Goal: Task Accomplishment & Management: Manage account settings

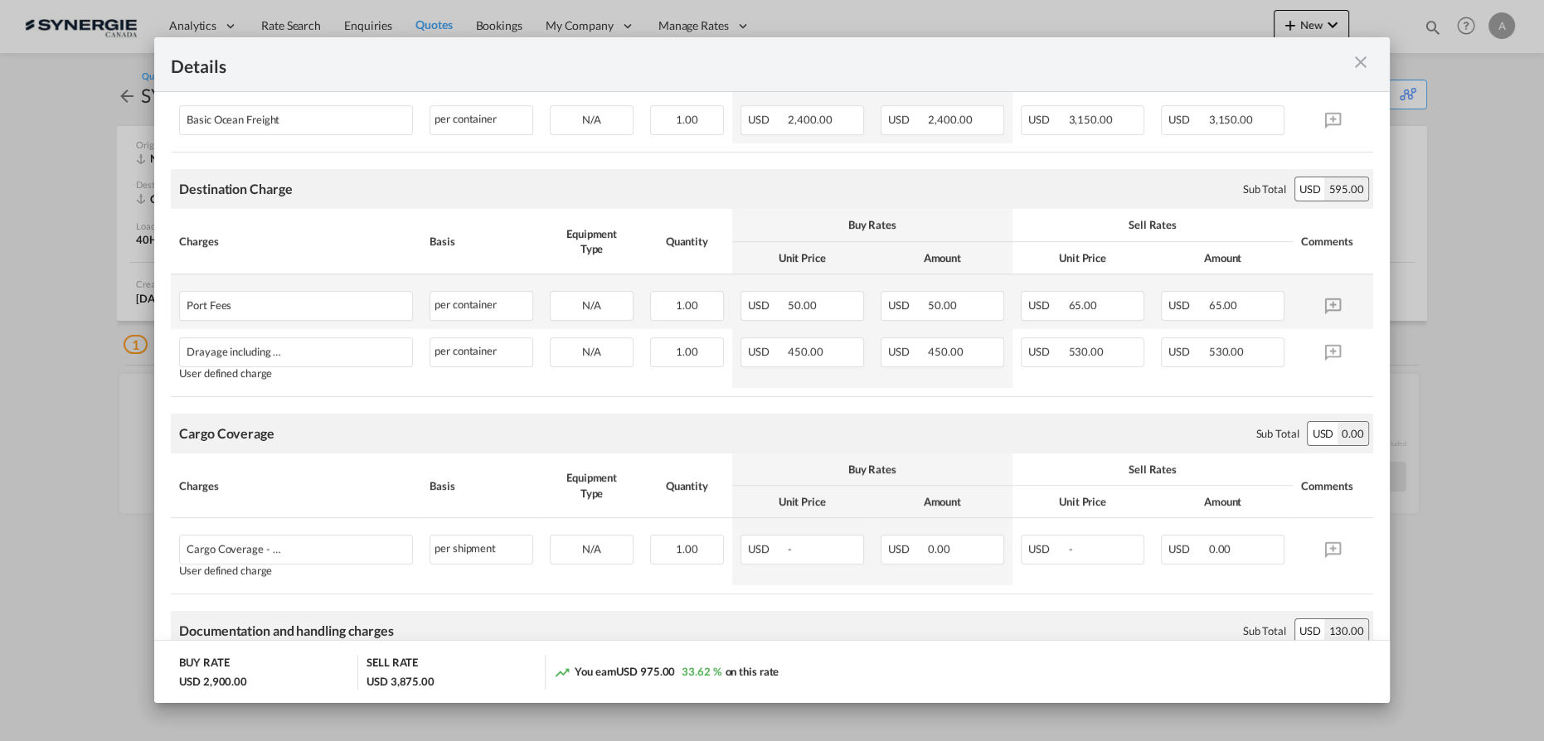
scroll to position [170, 0]
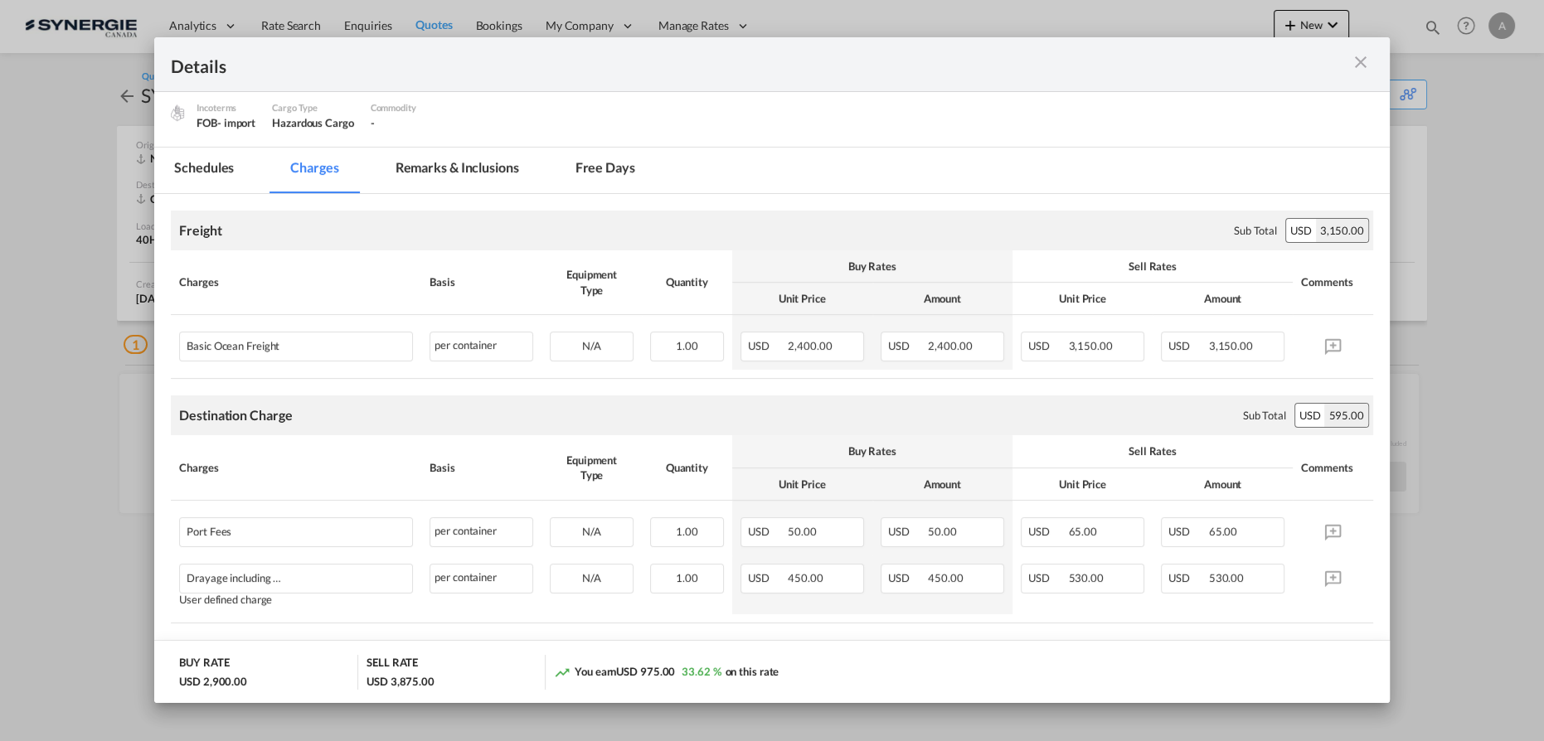
click at [451, 180] on md-tab-item "Remarks & Inclusions" at bounding box center [457, 171] width 163 height 46
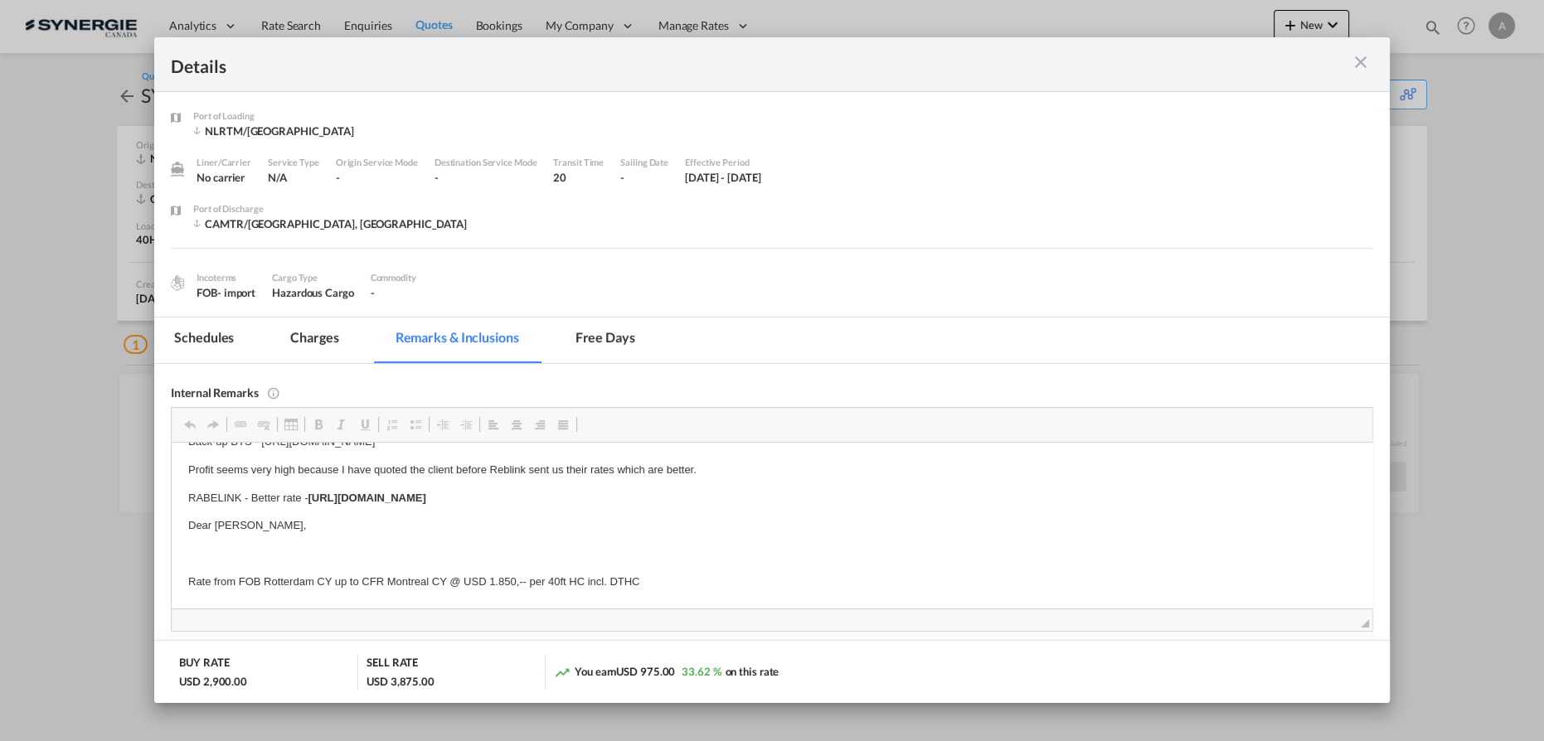
scroll to position [0, 0]
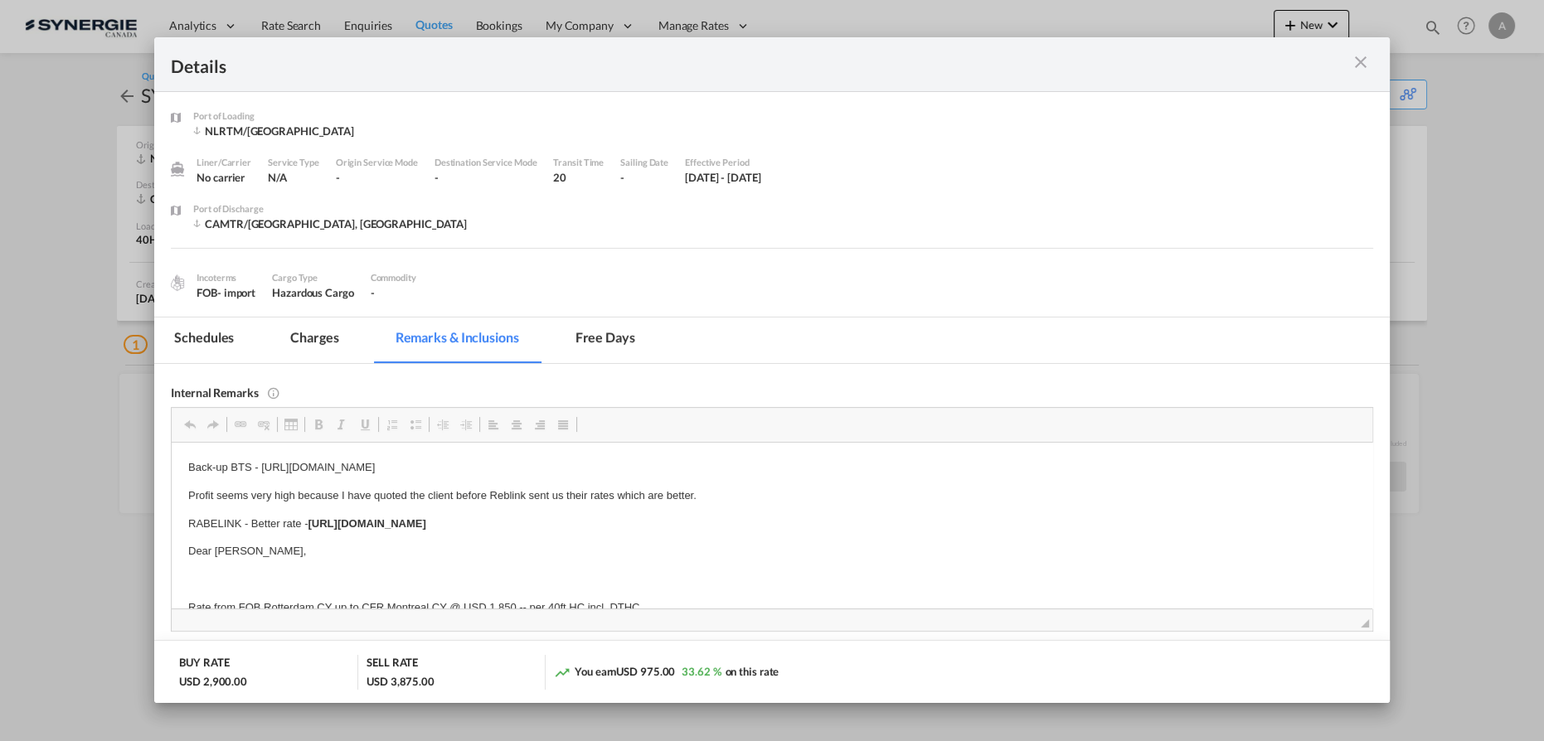
click at [1353, 59] on md-icon "icon-close m-3 fg-AAA8AD cursor" at bounding box center [1361, 62] width 20 height 20
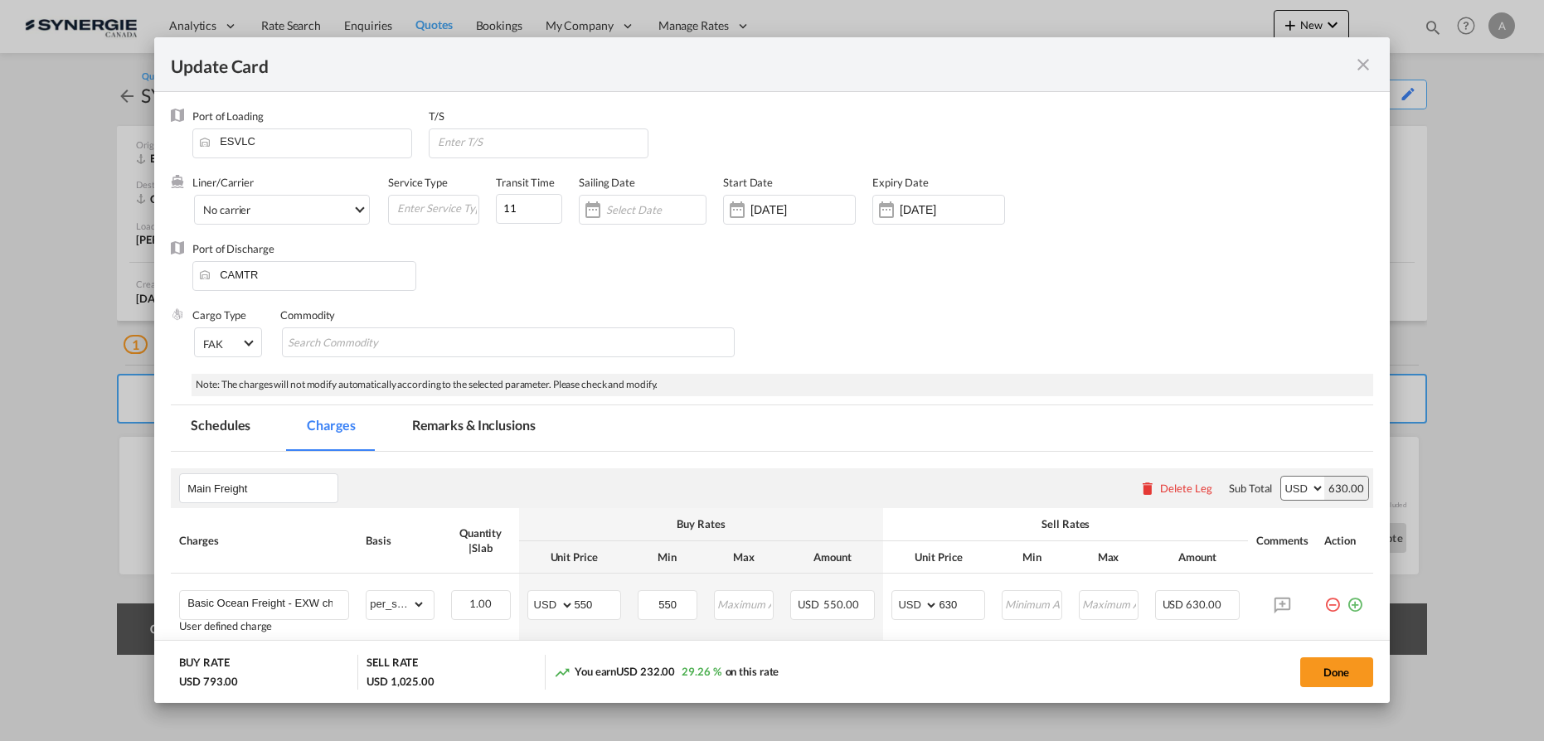
select select "per_cbm"
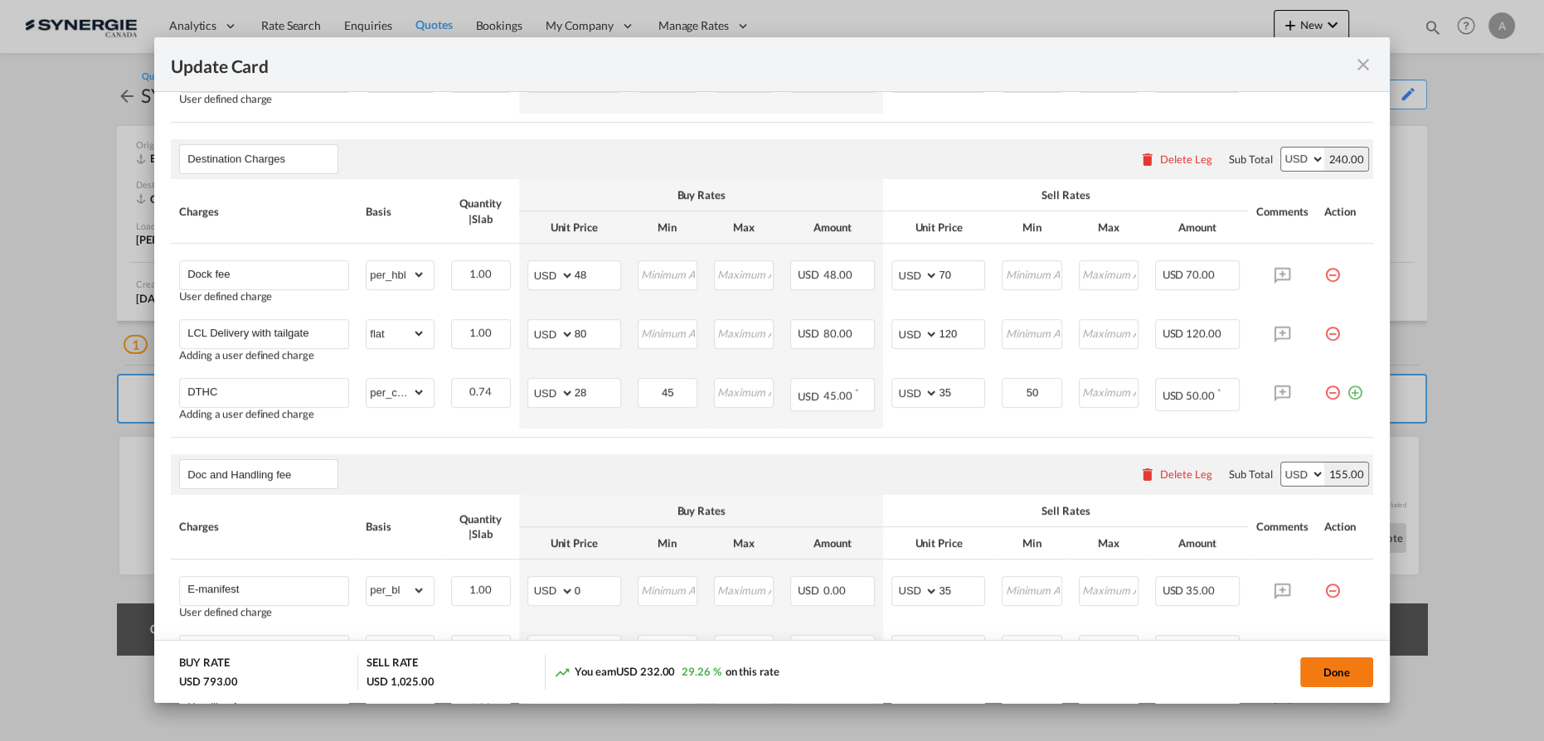
click at [1318, 666] on button "Done" at bounding box center [1336, 673] width 73 height 30
type input "17 Sep 2025"
type input "31 Oct 2025"
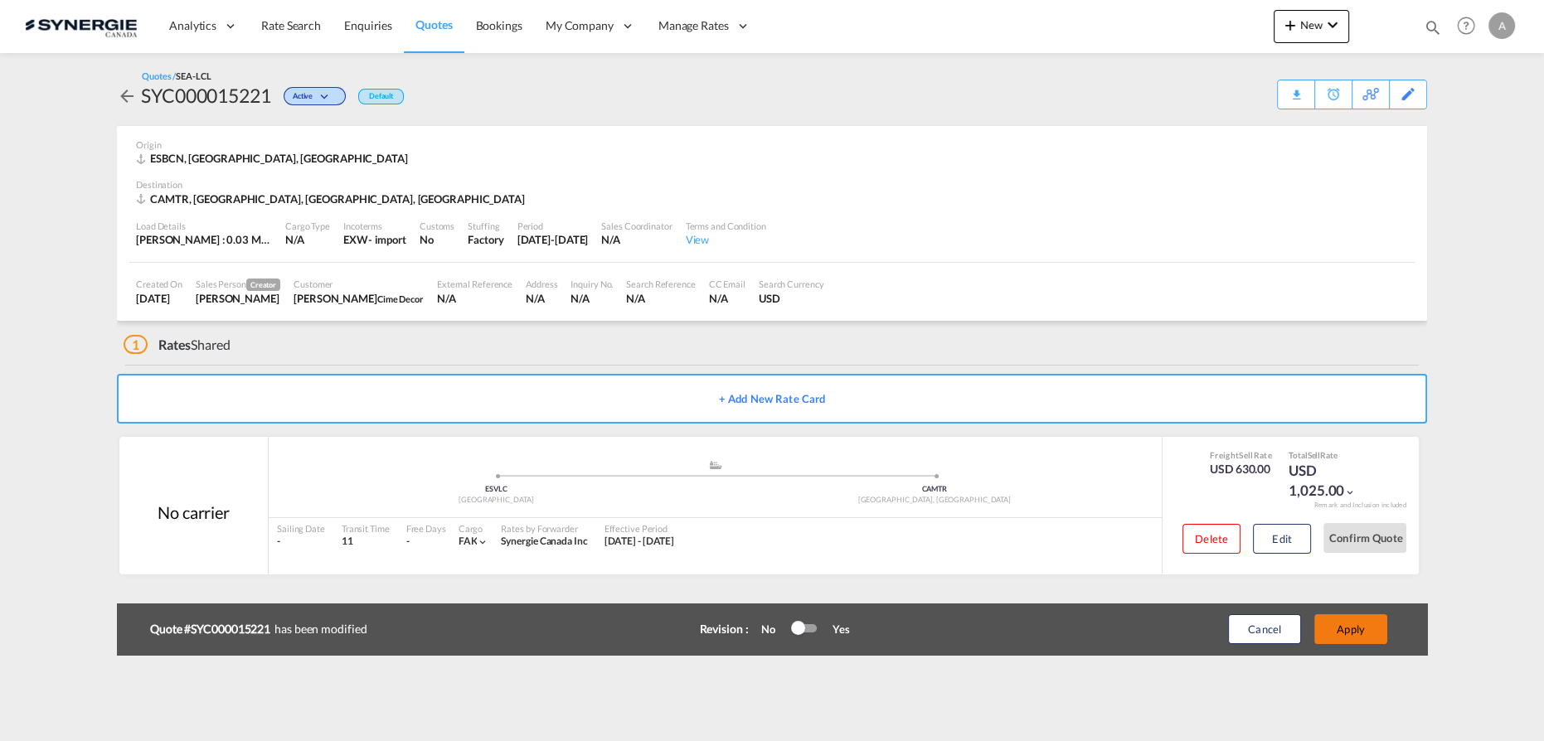
click at [1335, 629] on button "Apply" at bounding box center [1350, 629] width 73 height 30
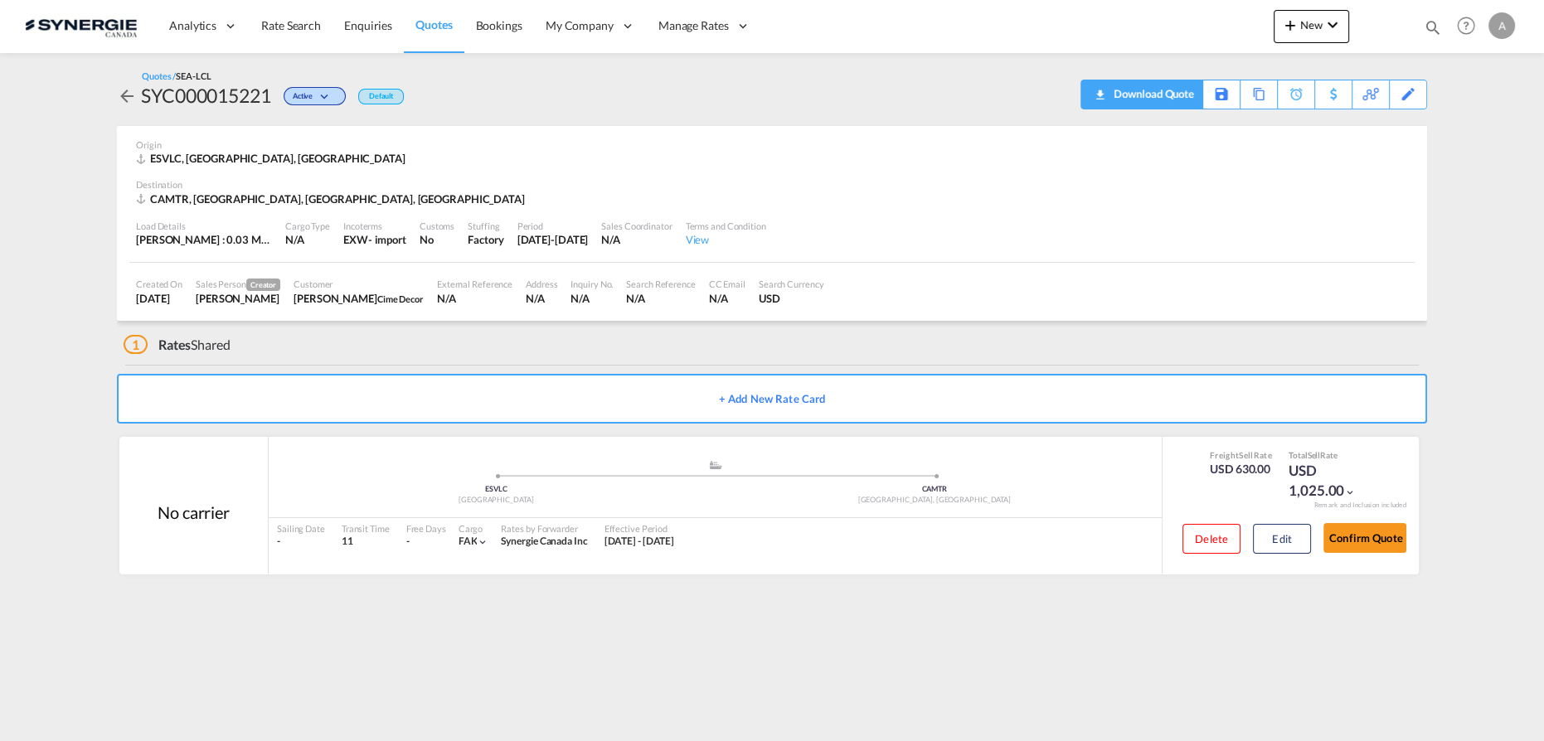
click at [1169, 93] on div "Download Quote" at bounding box center [1151, 93] width 85 height 27
click at [1275, 532] on button "Edit" at bounding box center [1282, 539] width 58 height 30
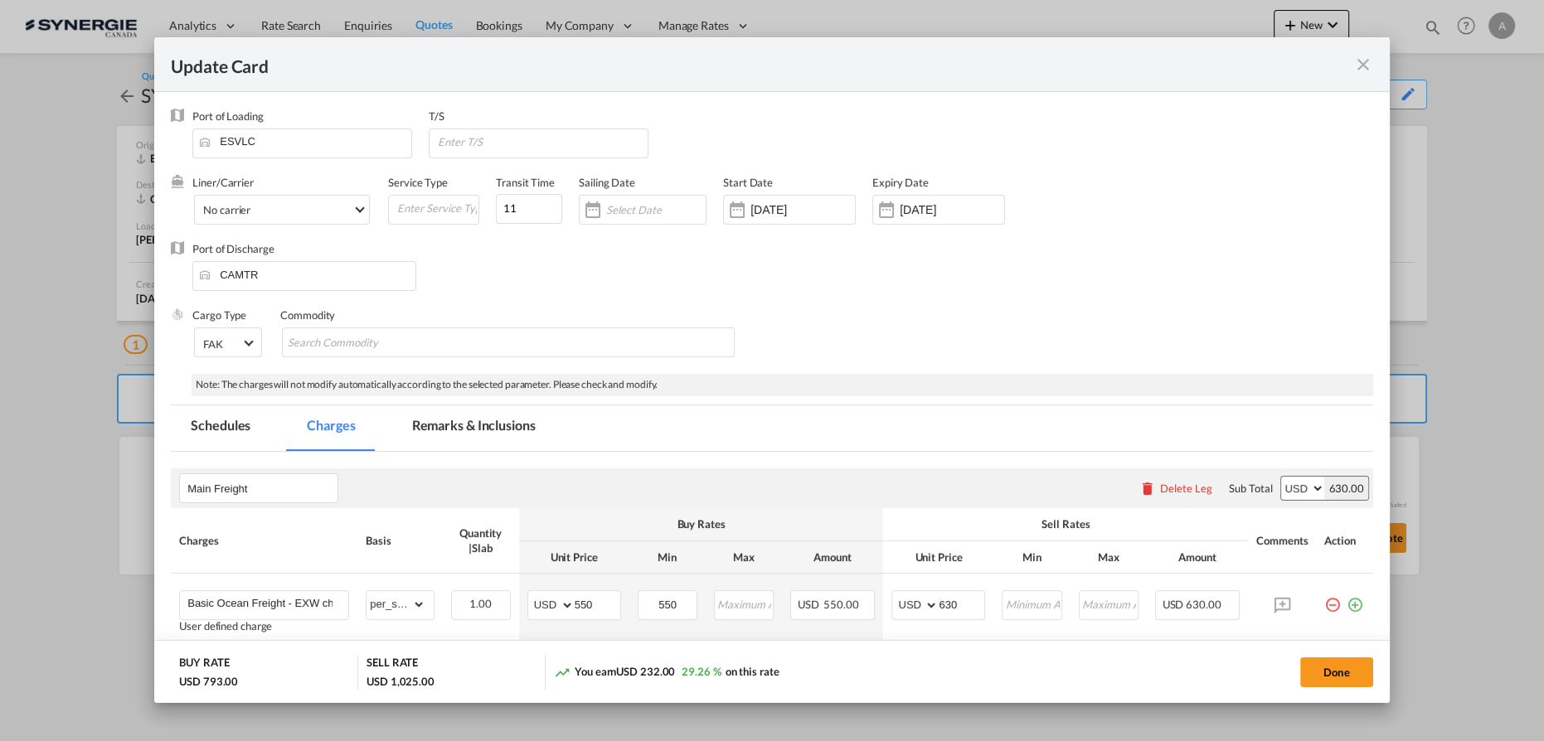
drag, startPoint x: 1357, startPoint y: 68, endPoint x: 1308, endPoint y: 1, distance: 83.1
click at [1357, 68] on md-icon "icon-close fg-AAA8AD m-0 pointer" at bounding box center [1363, 65] width 20 height 20
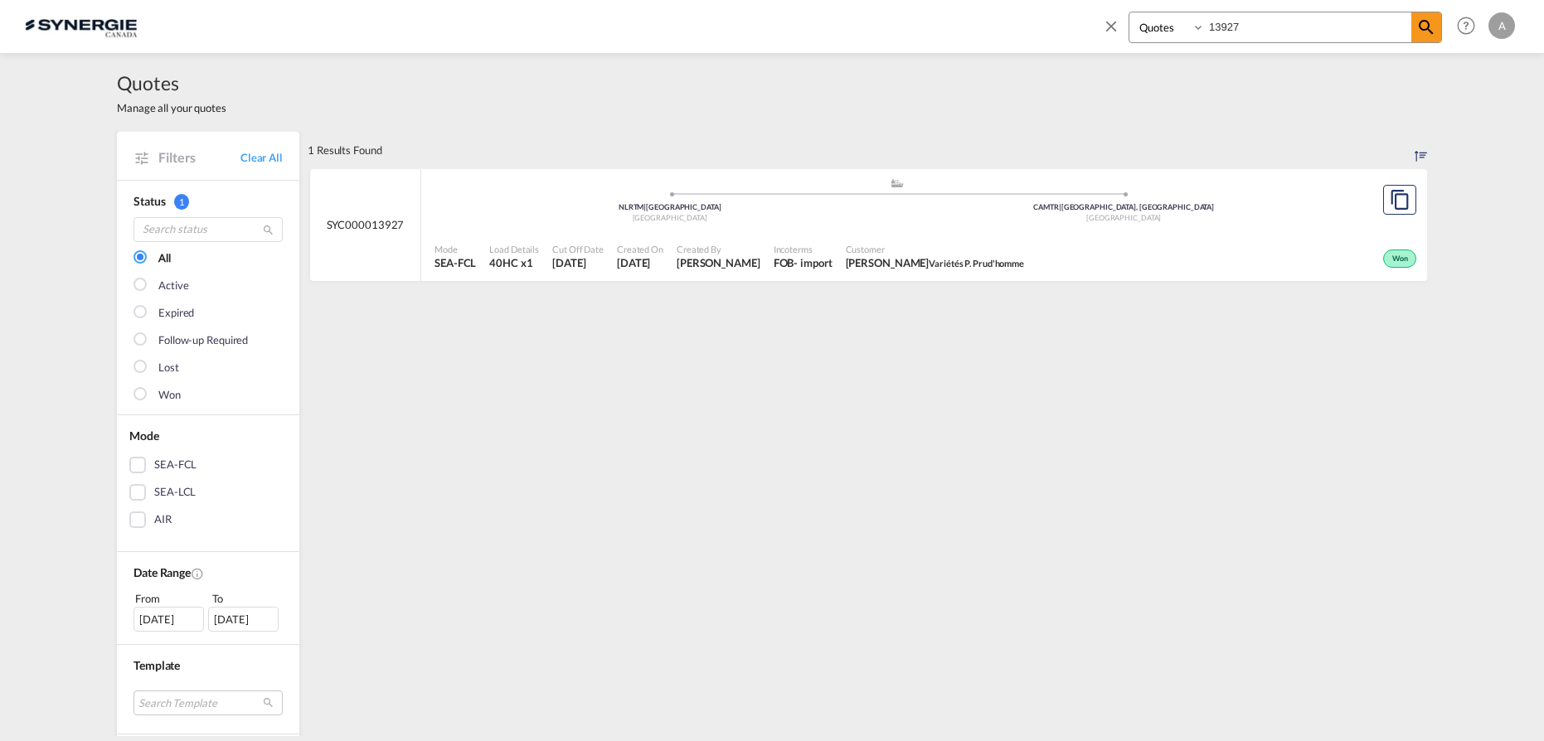
select select "Quotes"
drag, startPoint x: 1194, startPoint y: 30, endPoint x: 1141, endPoint y: 32, distance: 53.1
click at [1141, 32] on div "Bookings Quotes Enquiries 13927" at bounding box center [1285, 28] width 313 height 32
type input "15114"
click at [813, 253] on span "Incoterms" at bounding box center [793, 249] width 39 height 12
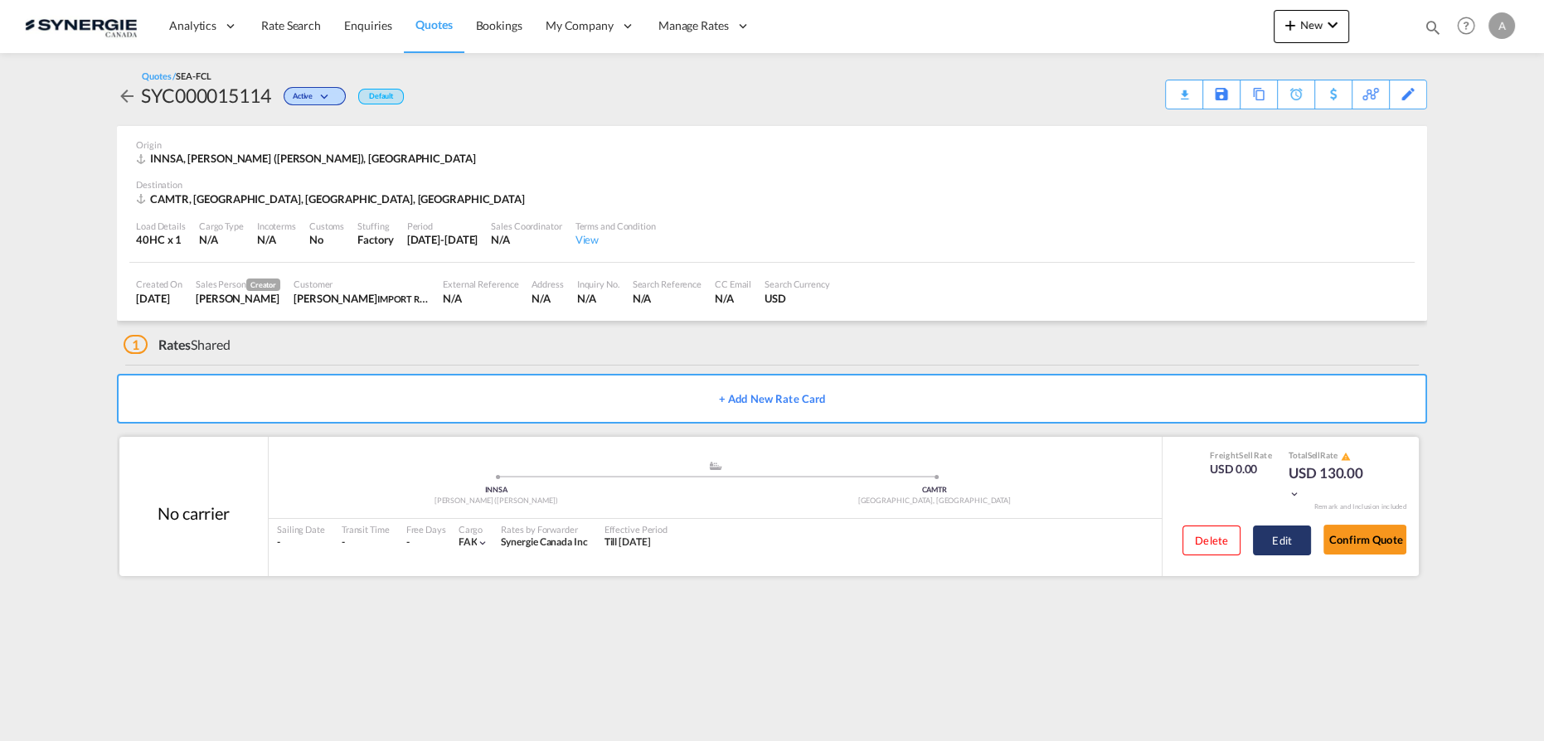
click at [1284, 536] on button "Edit" at bounding box center [1282, 541] width 58 height 30
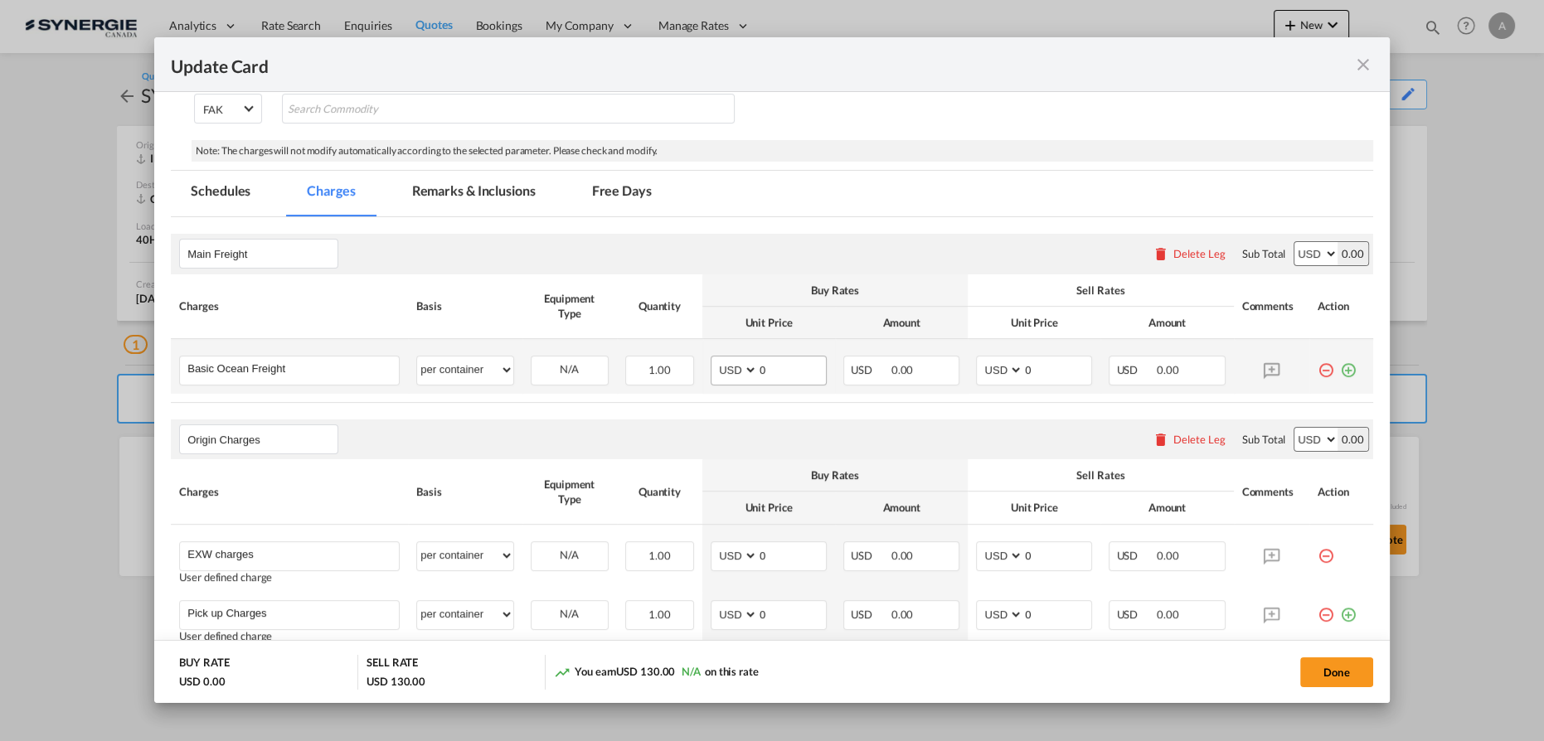
select select "per container"
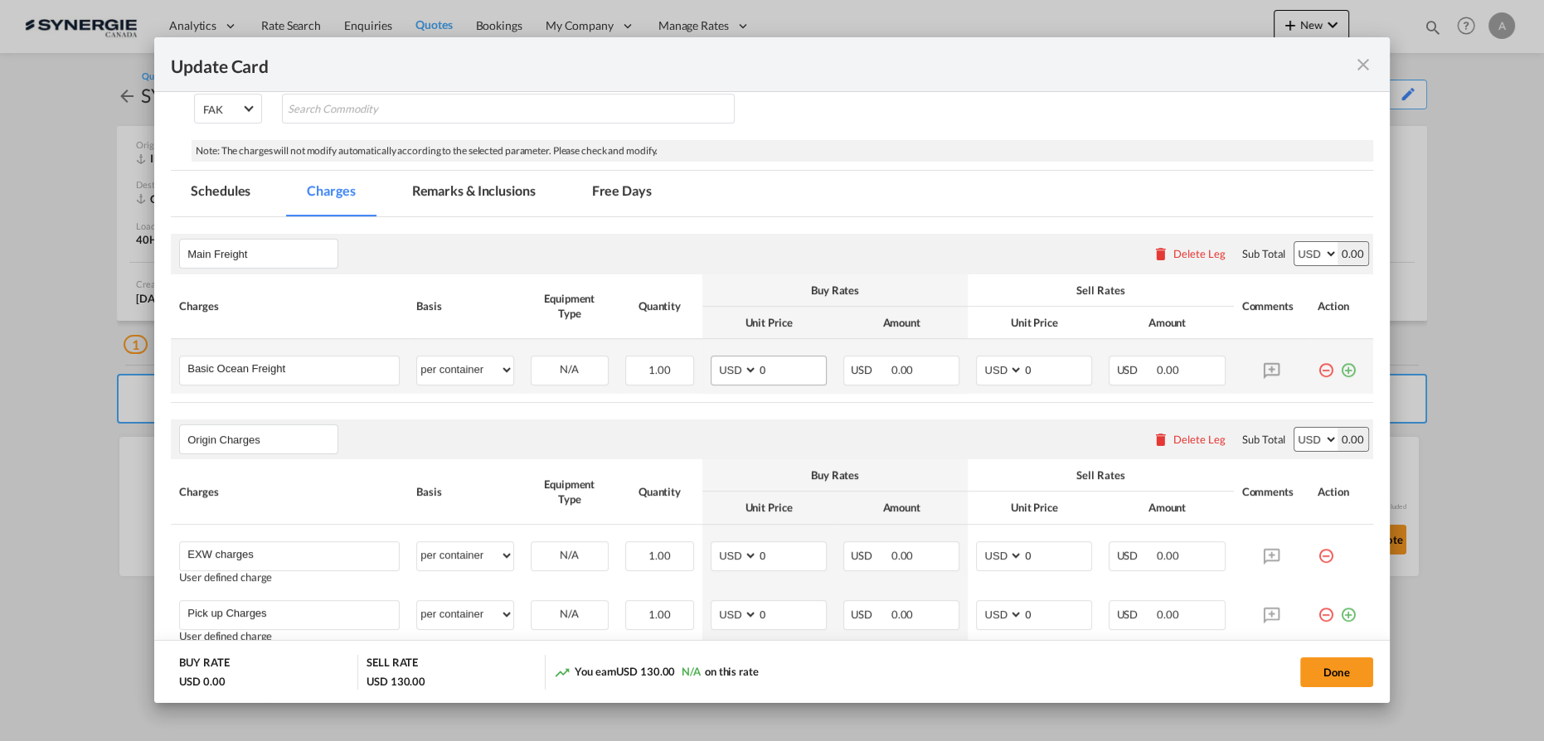
select select "per container"
select select "per B/L"
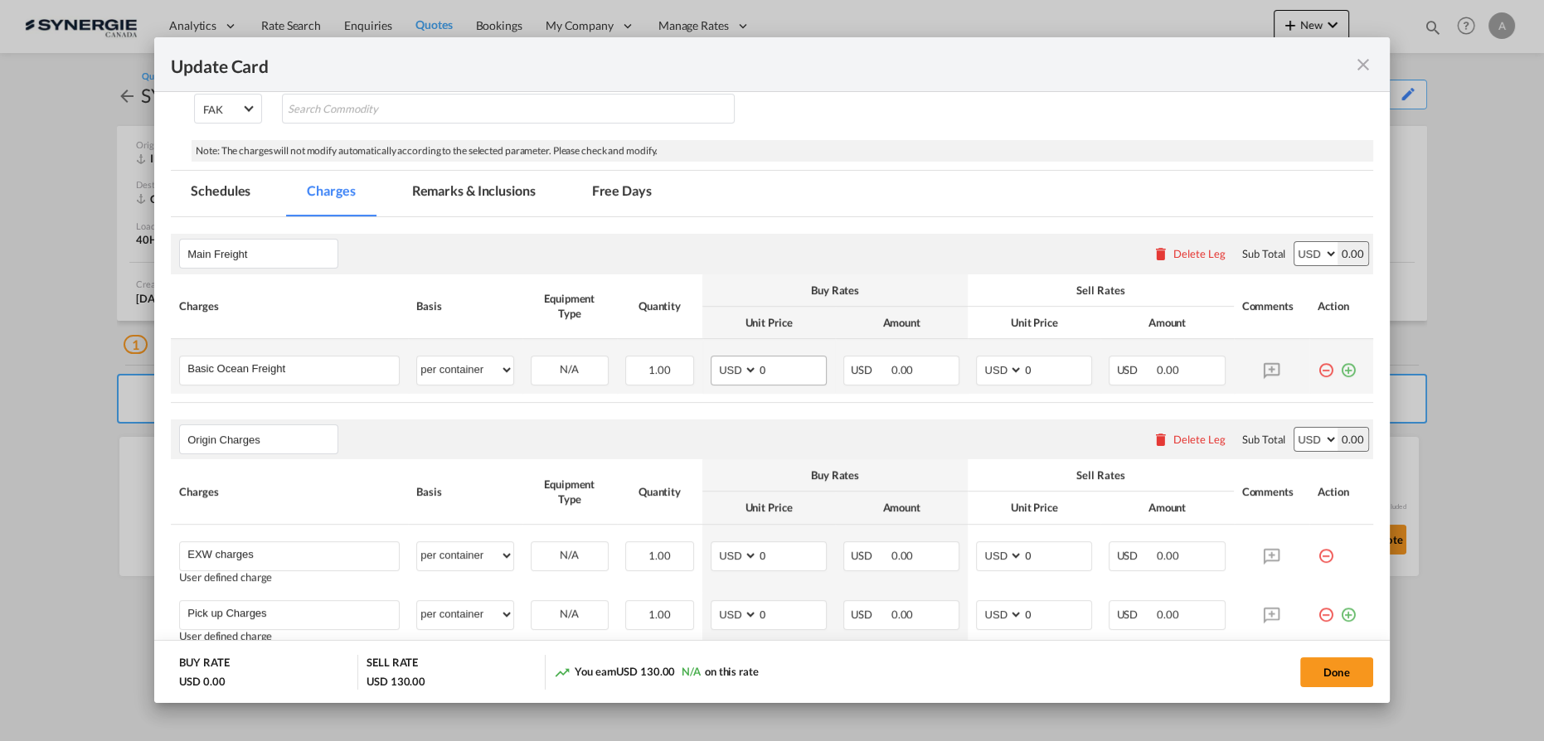
select select "per shipment"
drag, startPoint x: 789, startPoint y: 368, endPoint x: 544, endPoint y: 355, distance: 245.8
click at [546, 356] on tr "Basic Ocean Freight Please Enter User Defined Charges Cannot Be Published per e…" at bounding box center [772, 366] width 1202 height 55
type input "2832"
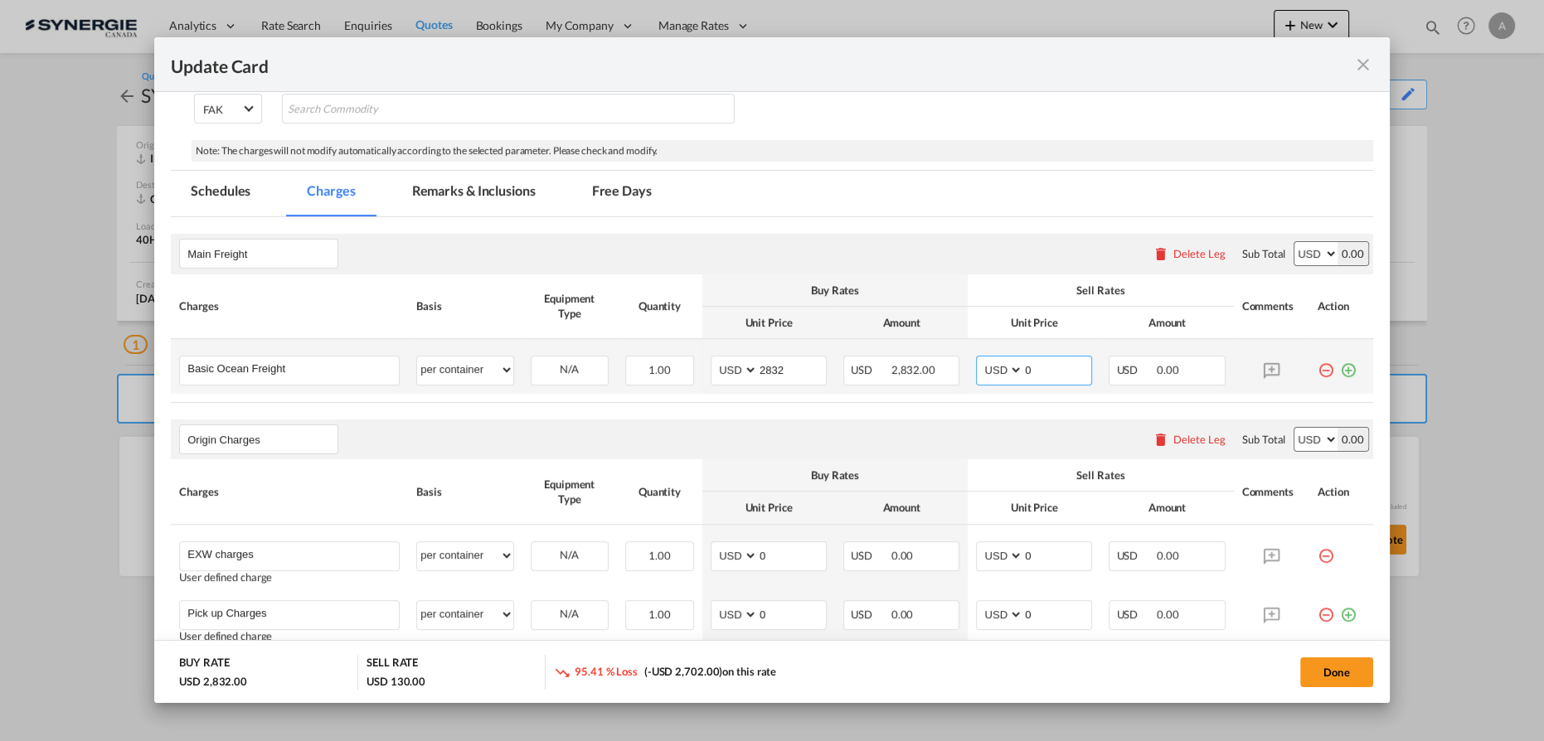
click at [1041, 364] on input "0" at bounding box center [1057, 369] width 68 height 25
type input "3180"
select select "per container"
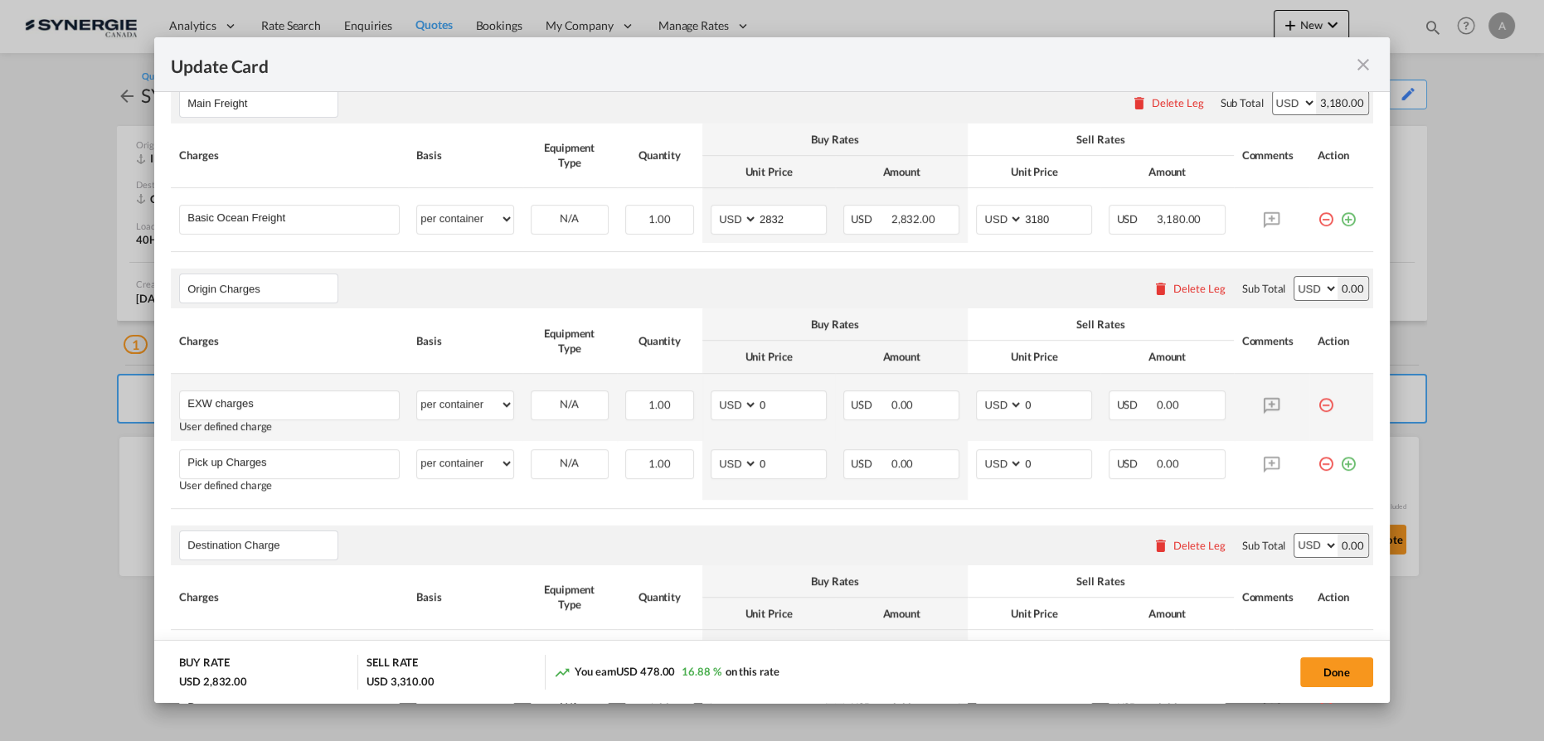
scroll to position [527, 0]
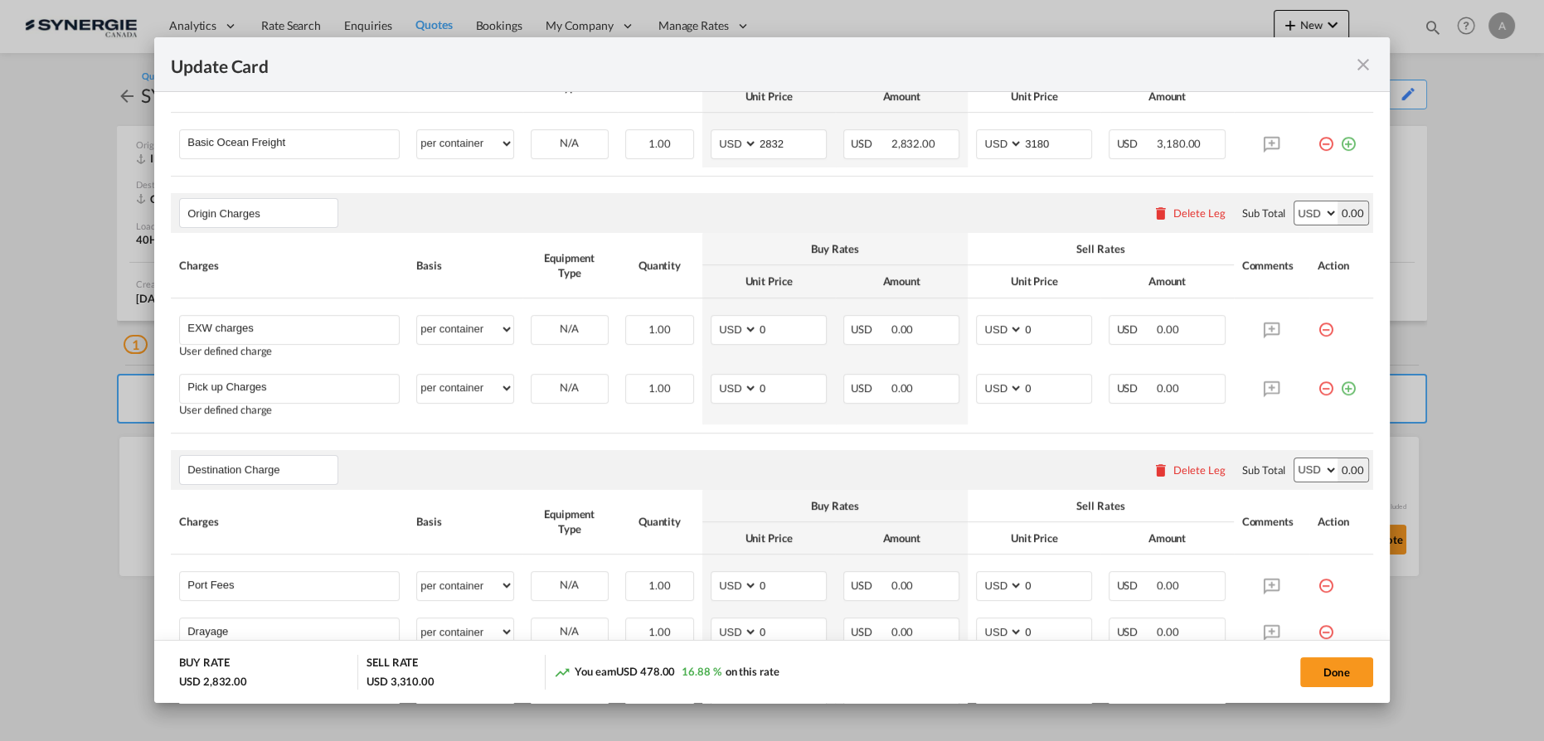
drag, startPoint x: 1183, startPoint y: 214, endPoint x: 954, endPoint y: 245, distance: 231.7
click at [1183, 214] on div "Delete Leg" at bounding box center [1199, 212] width 52 height 13
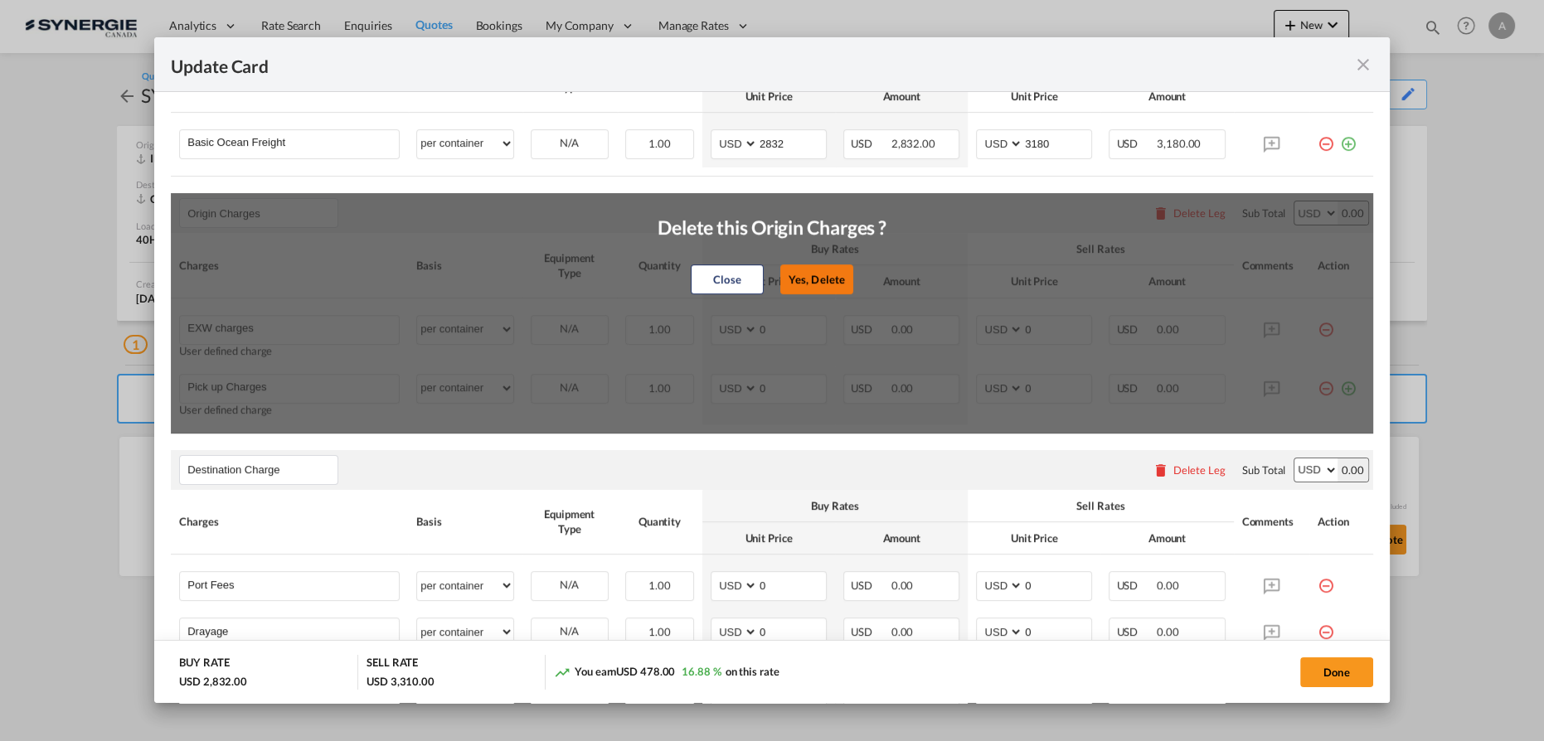
click at [816, 285] on button "Yes, Delete" at bounding box center [816, 280] width 73 height 30
type input "Destination Charge"
type input "Port Fees"
type input "Drayage"
type input "Doc and Handling fees"
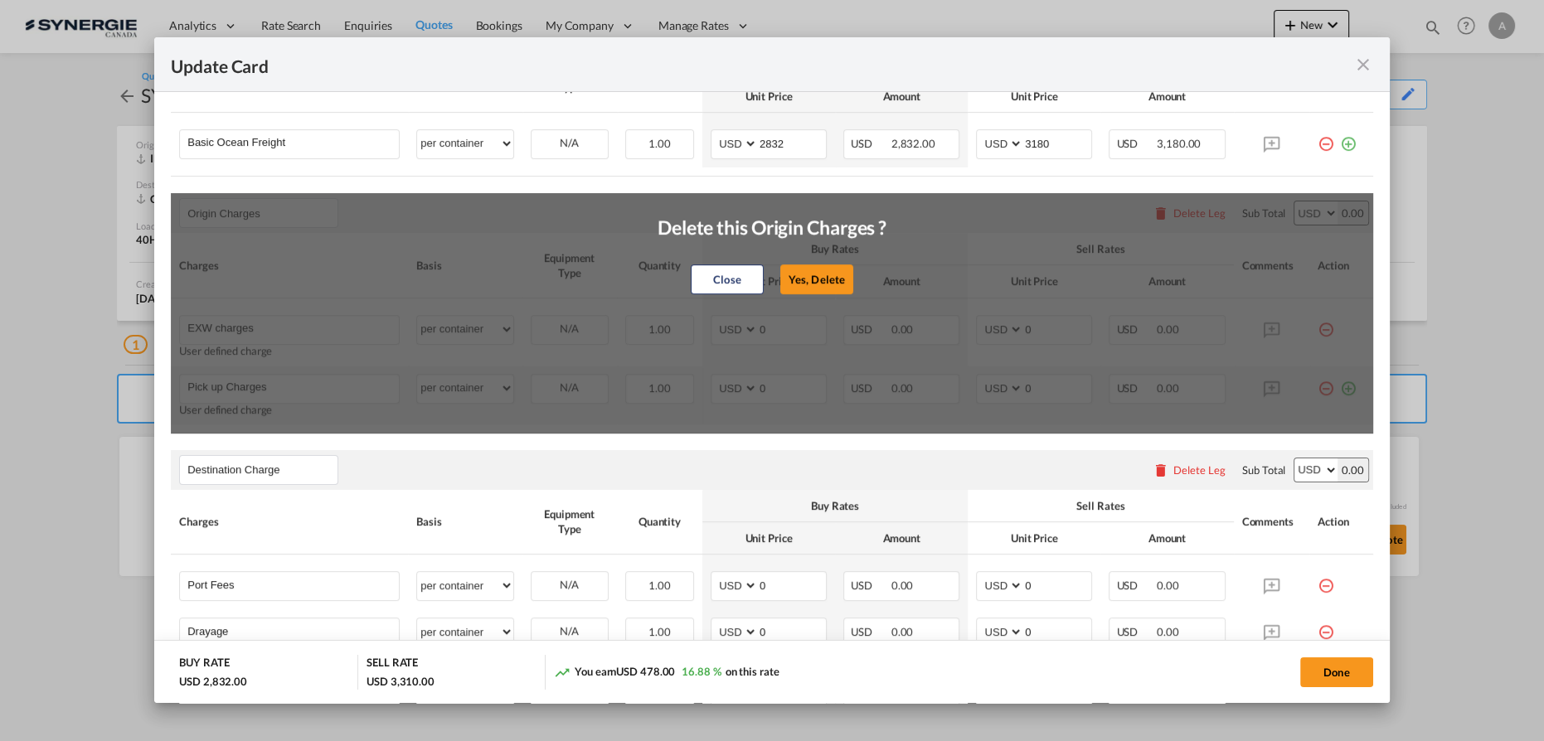
type input "E-manifest"
select select "per B/L"
type input "35"
type input "Doc fee"
select select "per B/L"
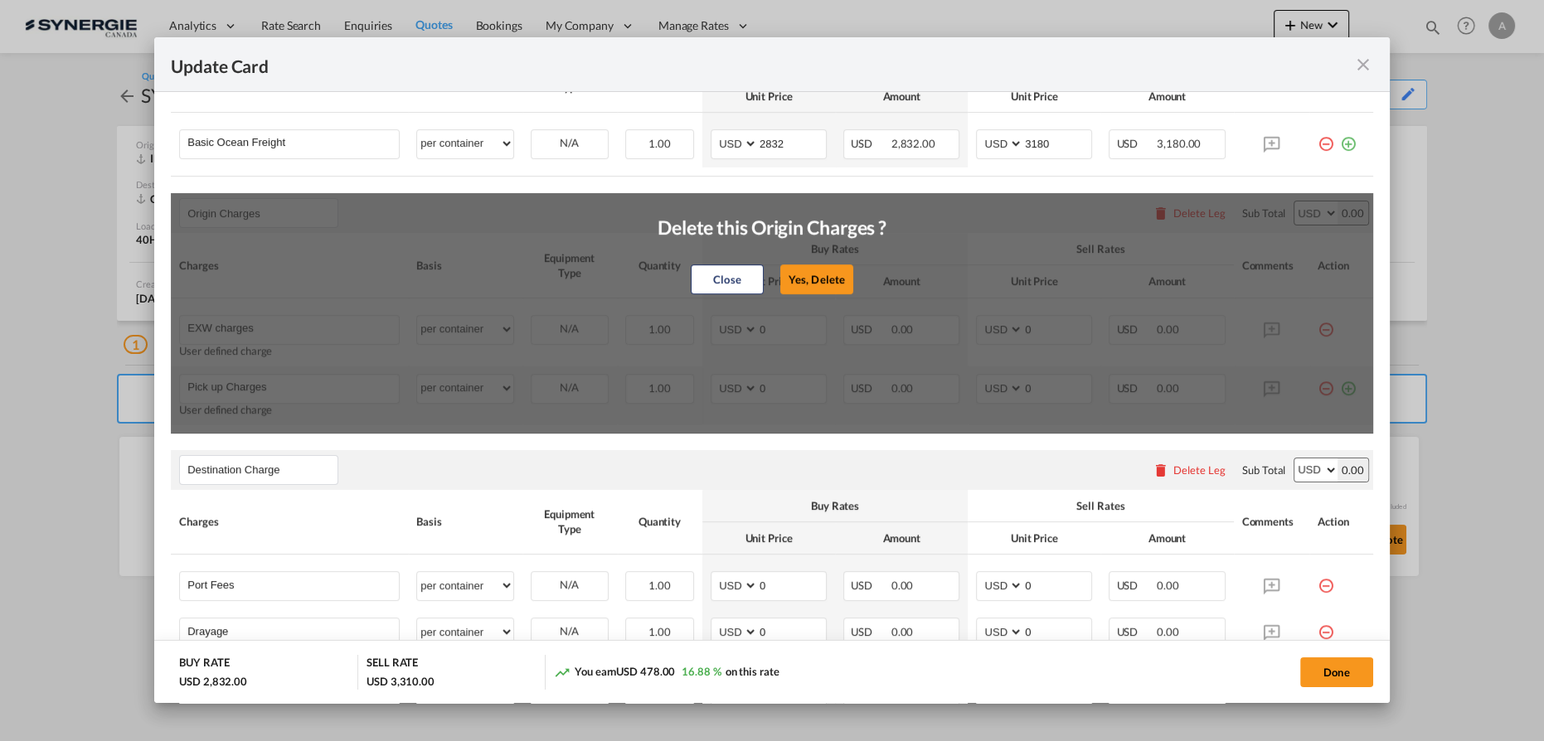
type input "30"
type input "Handling fee"
select select "per B/L"
type input "65"
type input "Cargo Coverage"
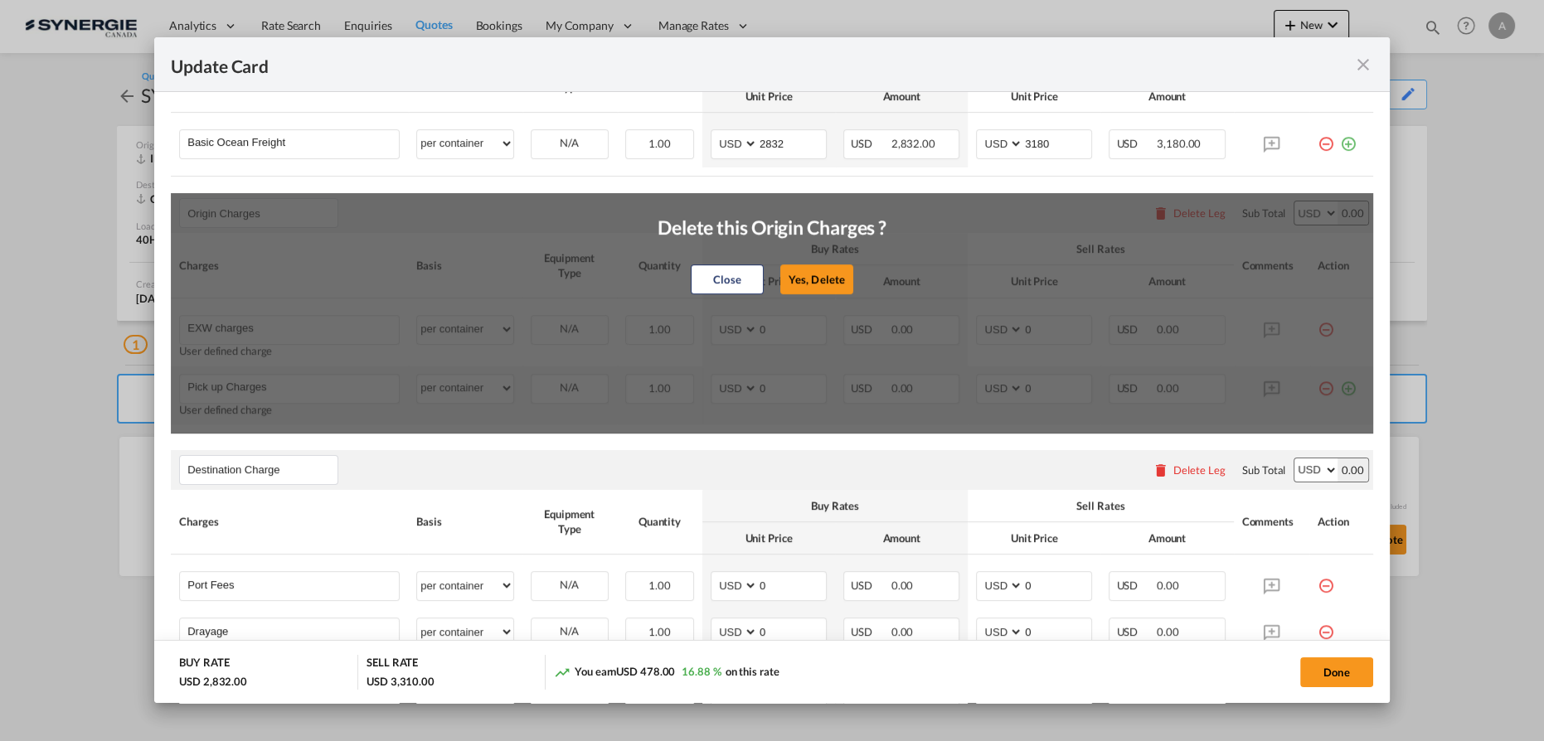
type input "Cargo Coverage - Rate to be confirmed depending on commodity and value Min 50 U…"
select select "per shipment"
type input "0"
select select "per container"
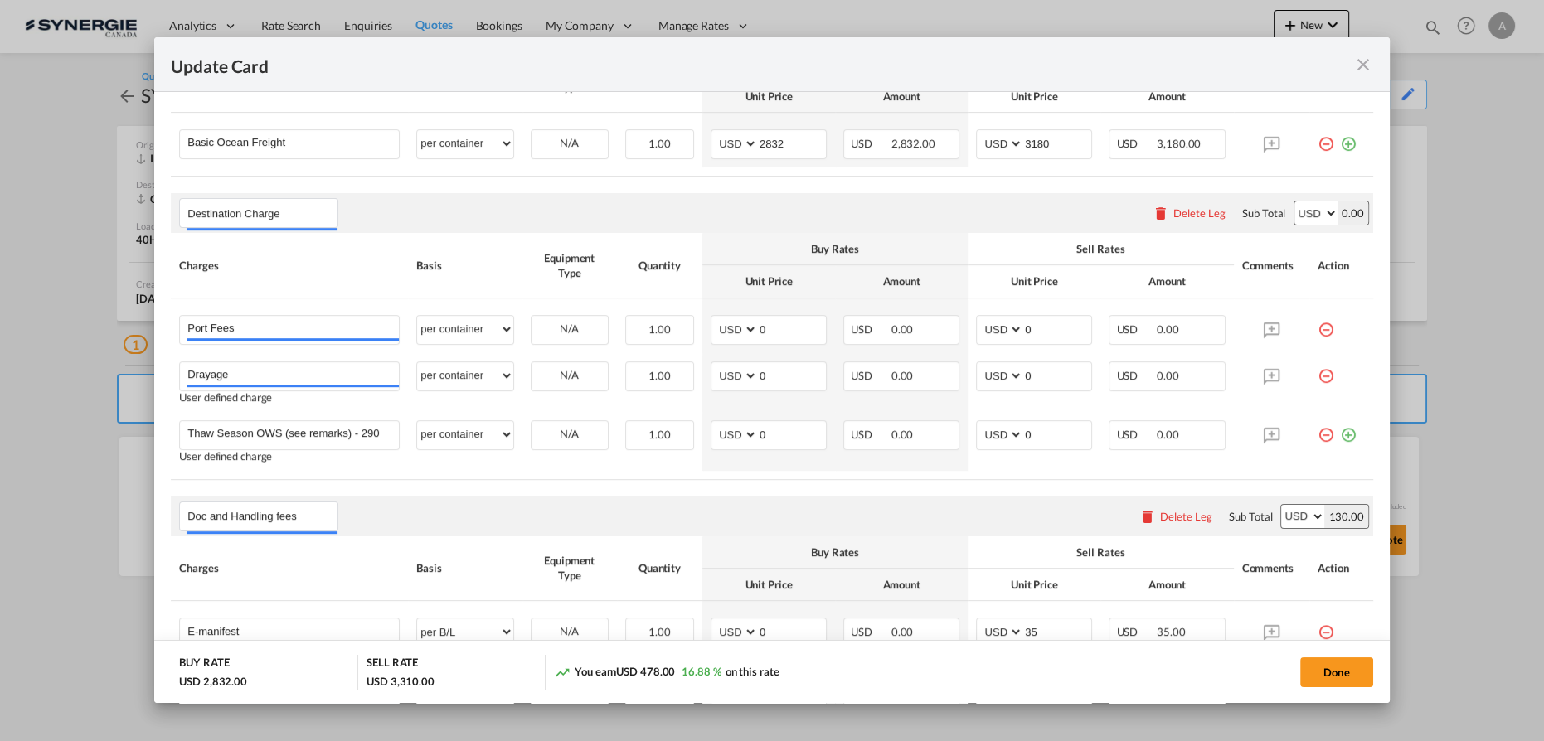
scroll to position [226, 0]
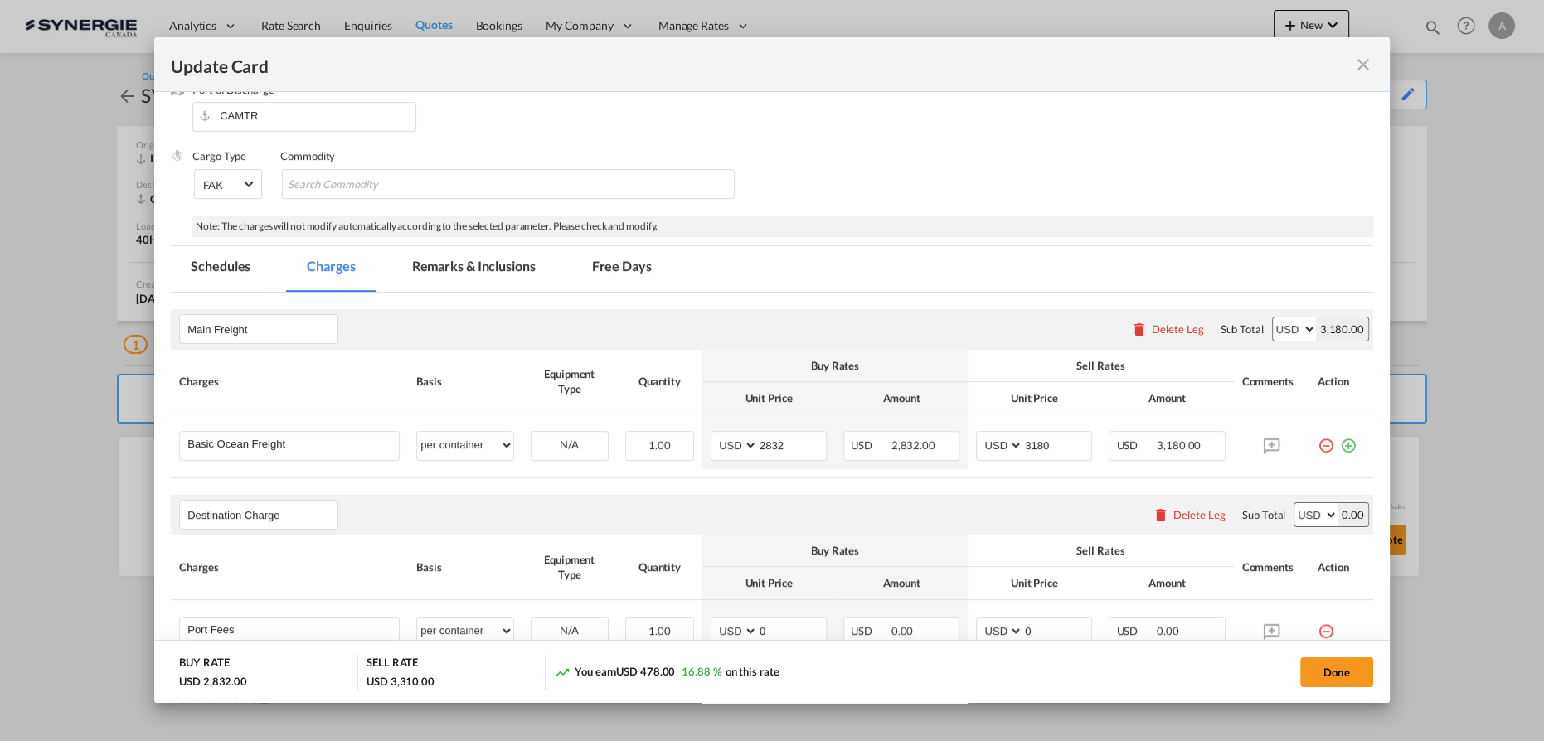
click at [466, 282] on md-tab-item "Remarks & Inclusions" at bounding box center [473, 269] width 163 height 46
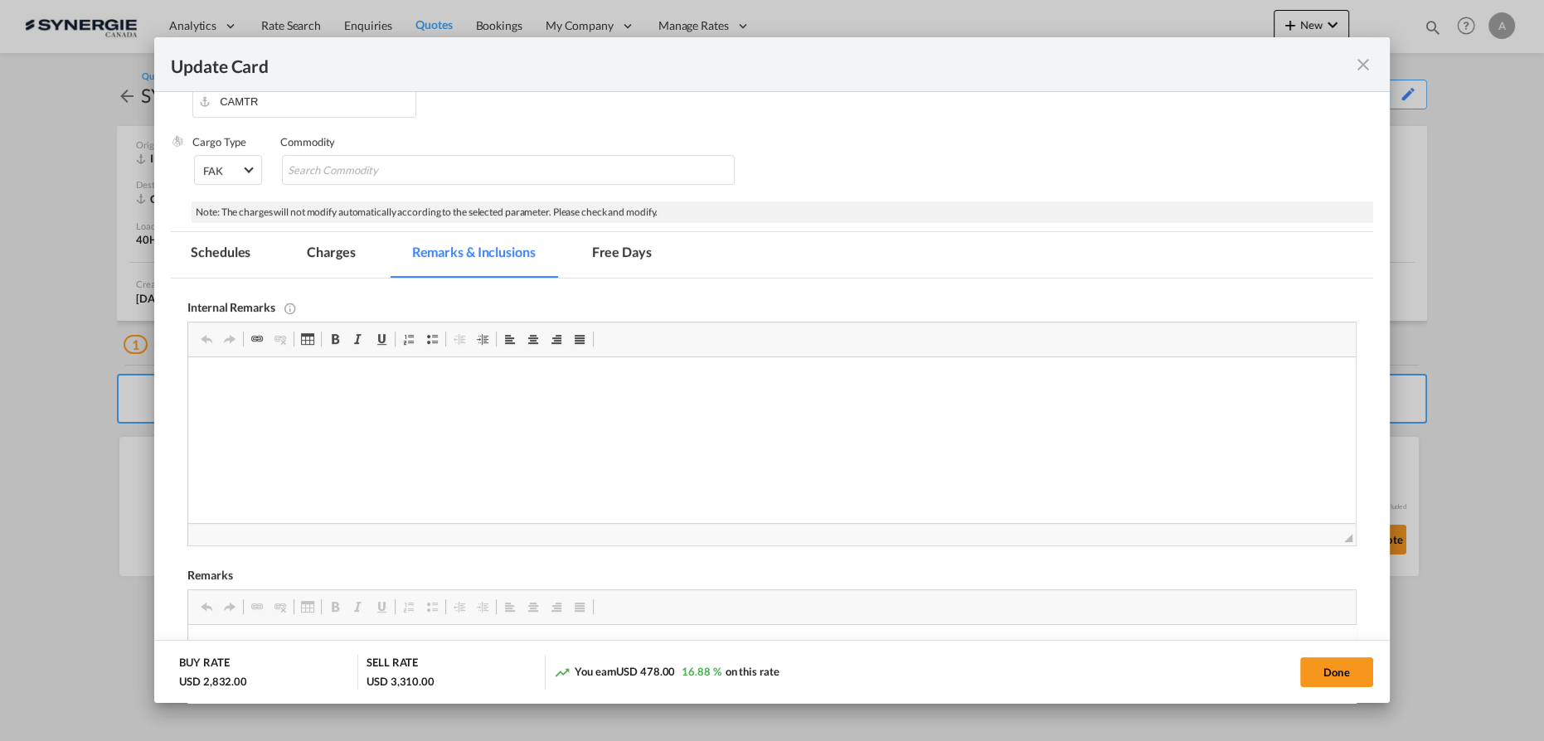
scroll to position [0, 0]
click at [340, 254] on md-tab-item "Charges" at bounding box center [331, 255] width 88 height 46
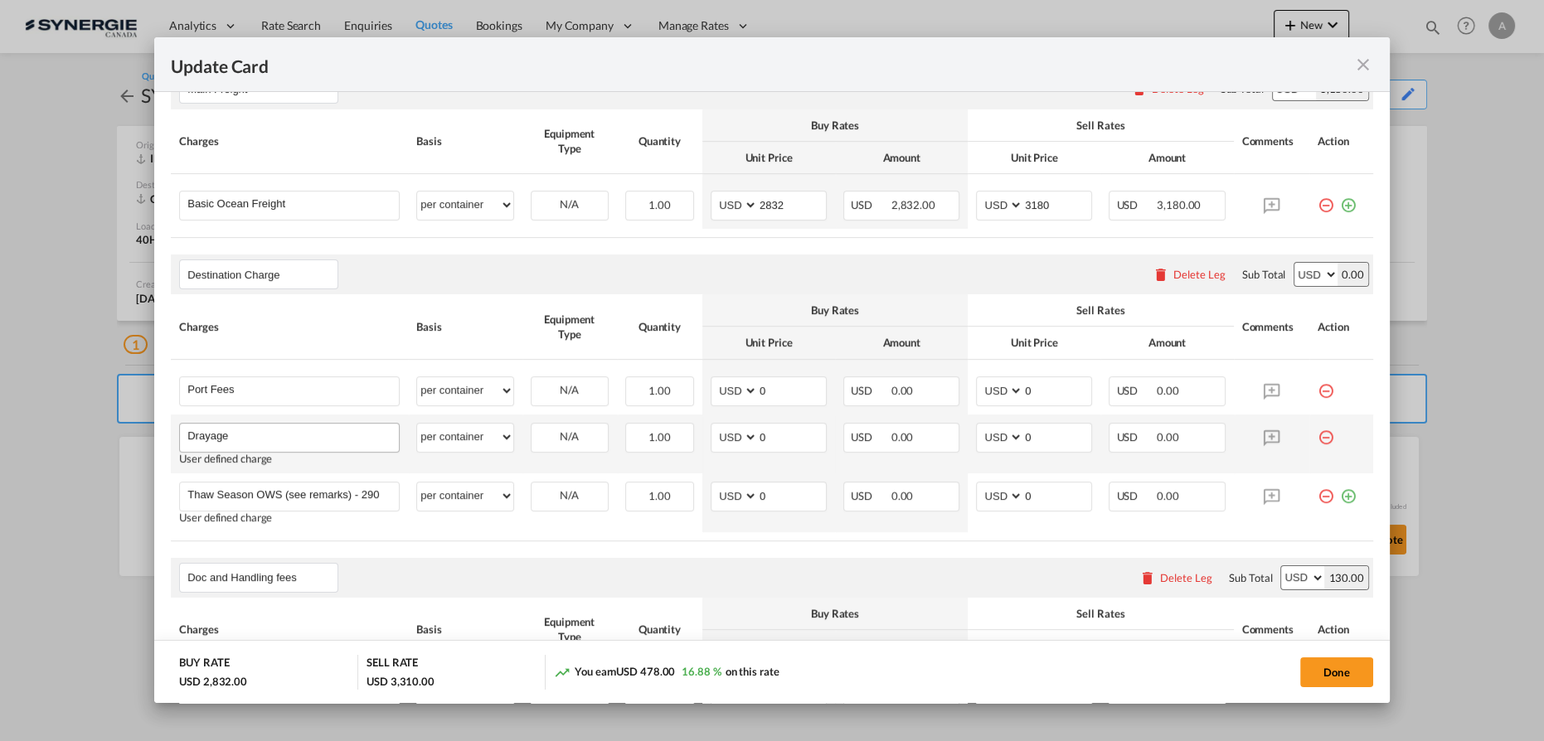
scroll to position [617, 0]
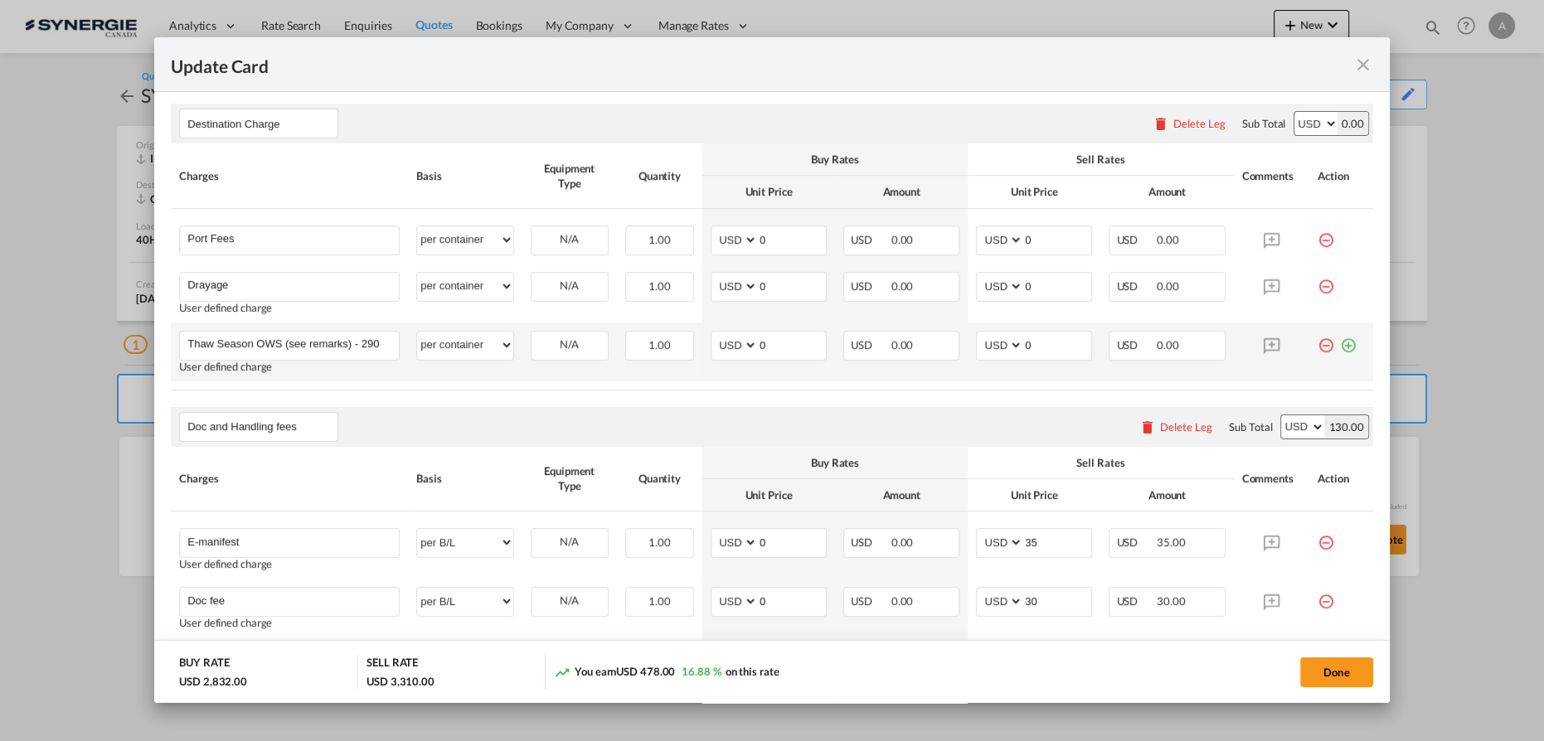
click at [1318, 344] on md-icon "icon-minus-circle-outline red-400-fg" at bounding box center [1326, 339] width 17 height 17
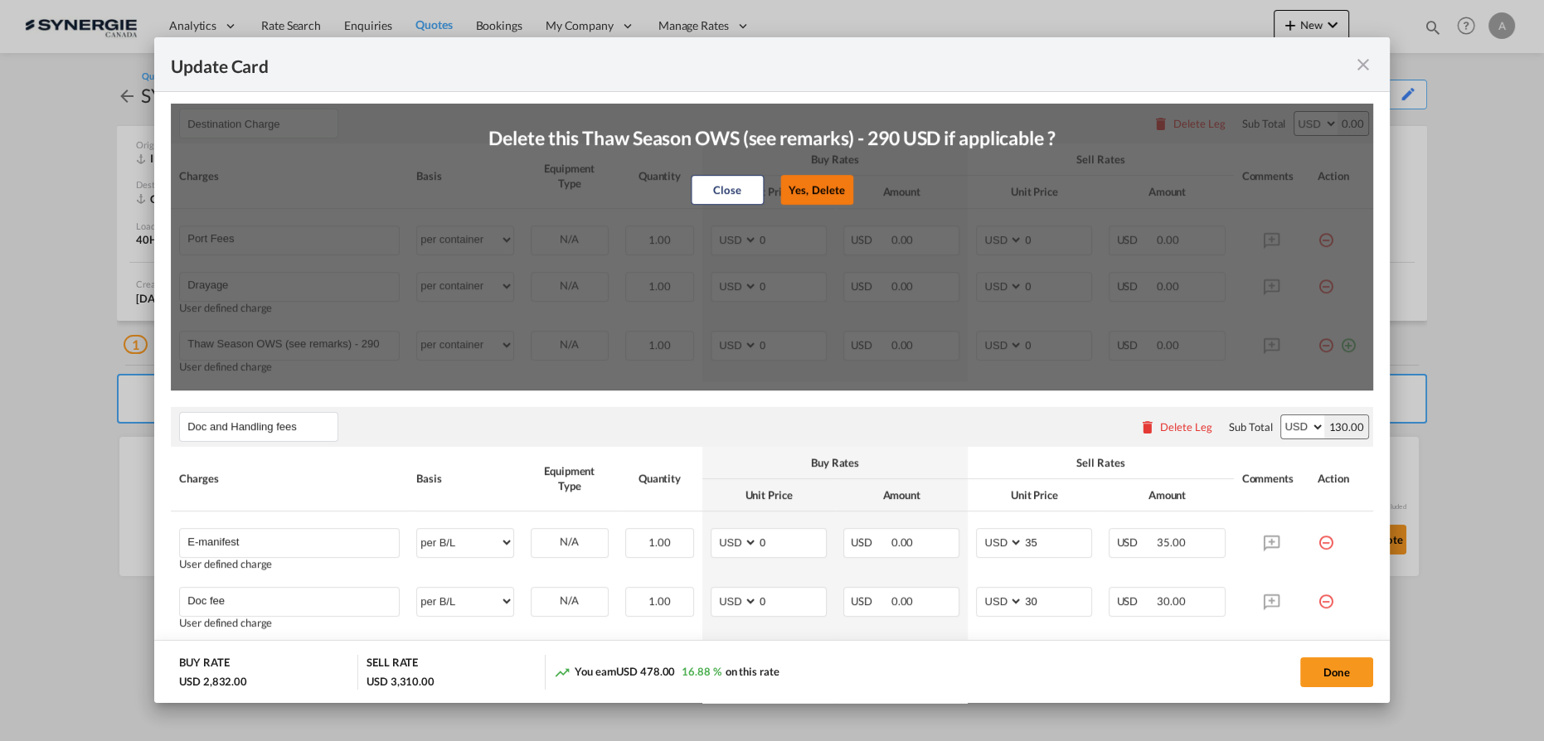
click at [839, 181] on button "Yes, Delete" at bounding box center [816, 190] width 73 height 30
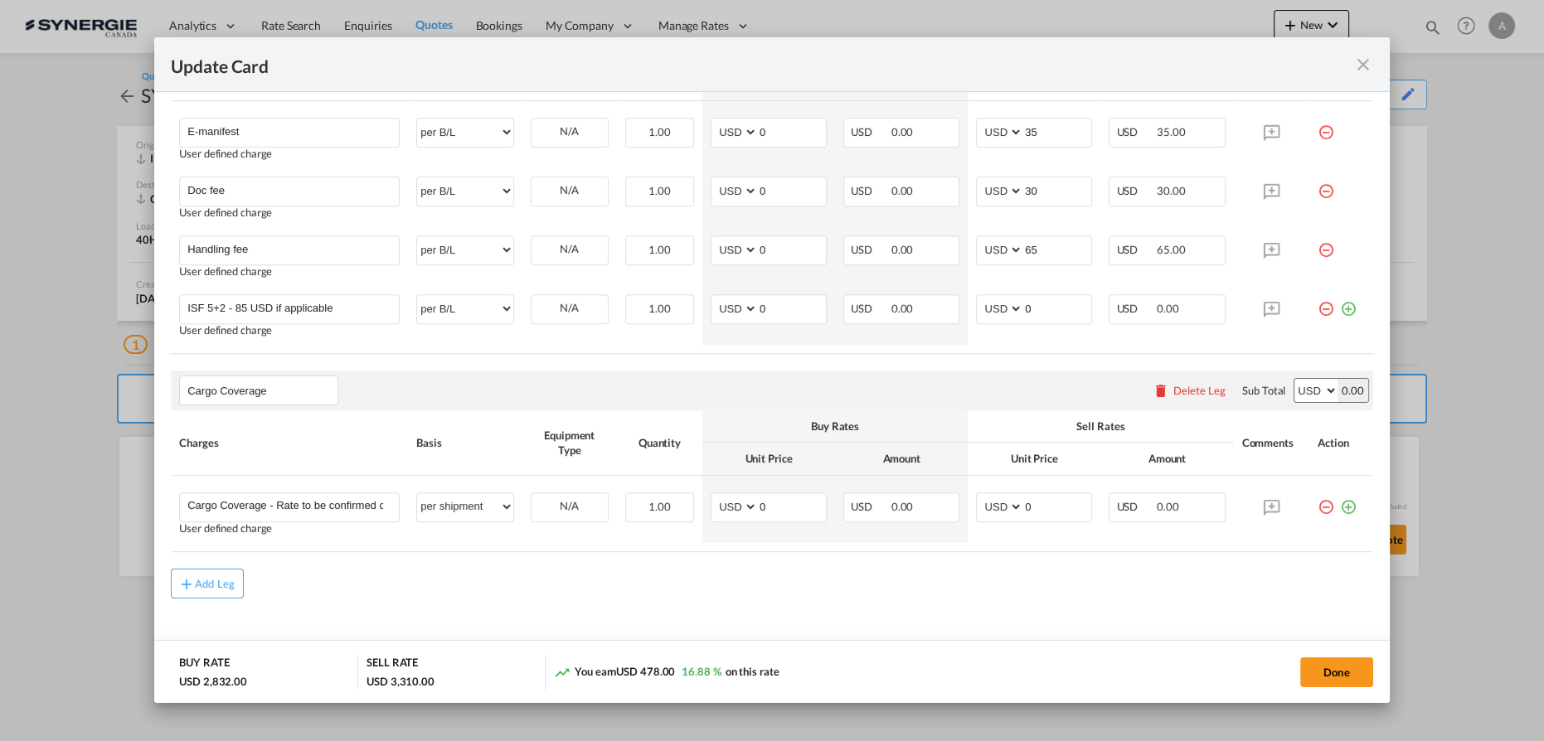
scroll to position [985, 0]
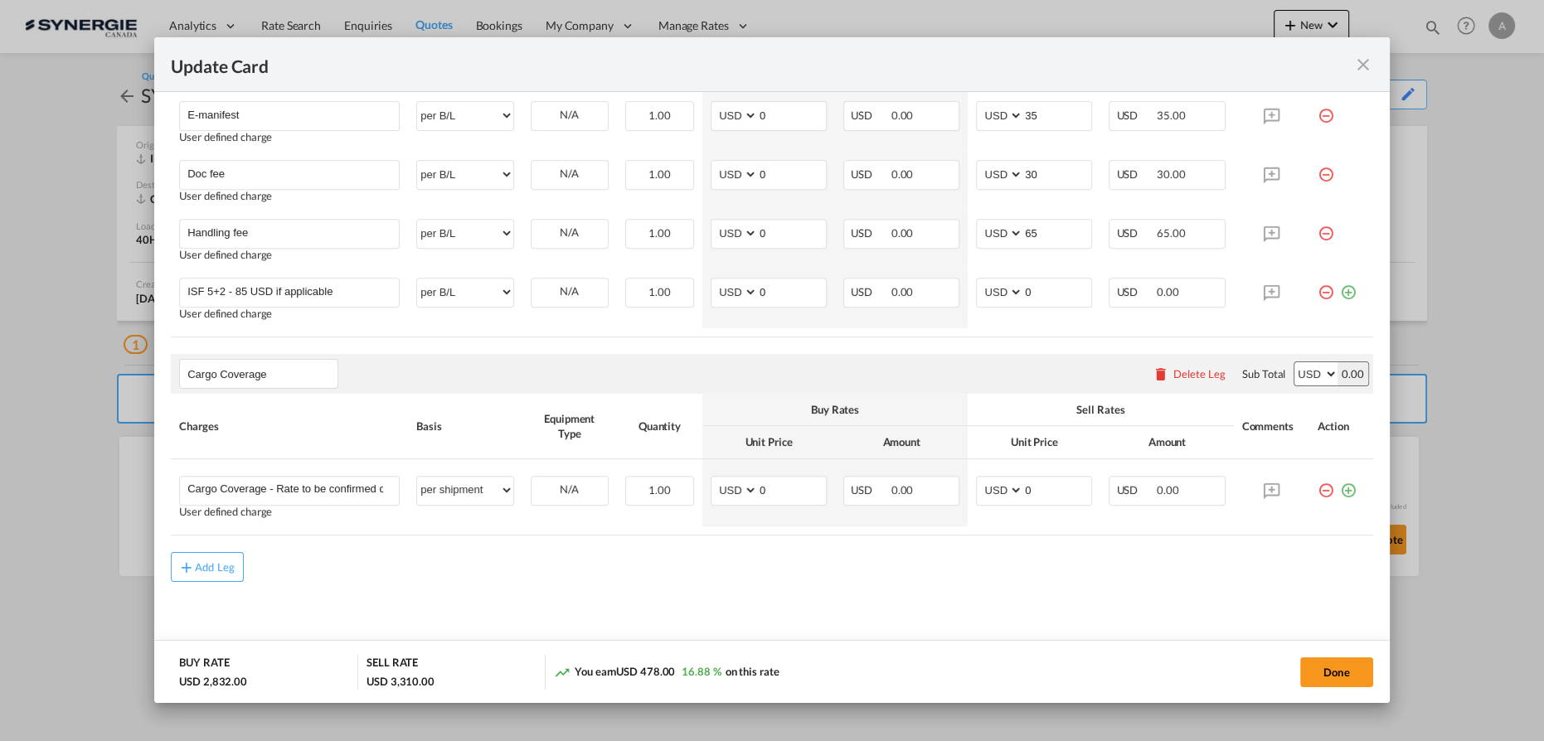
click at [993, 56] on div "Update Card" at bounding box center [762, 64] width 1182 height 21
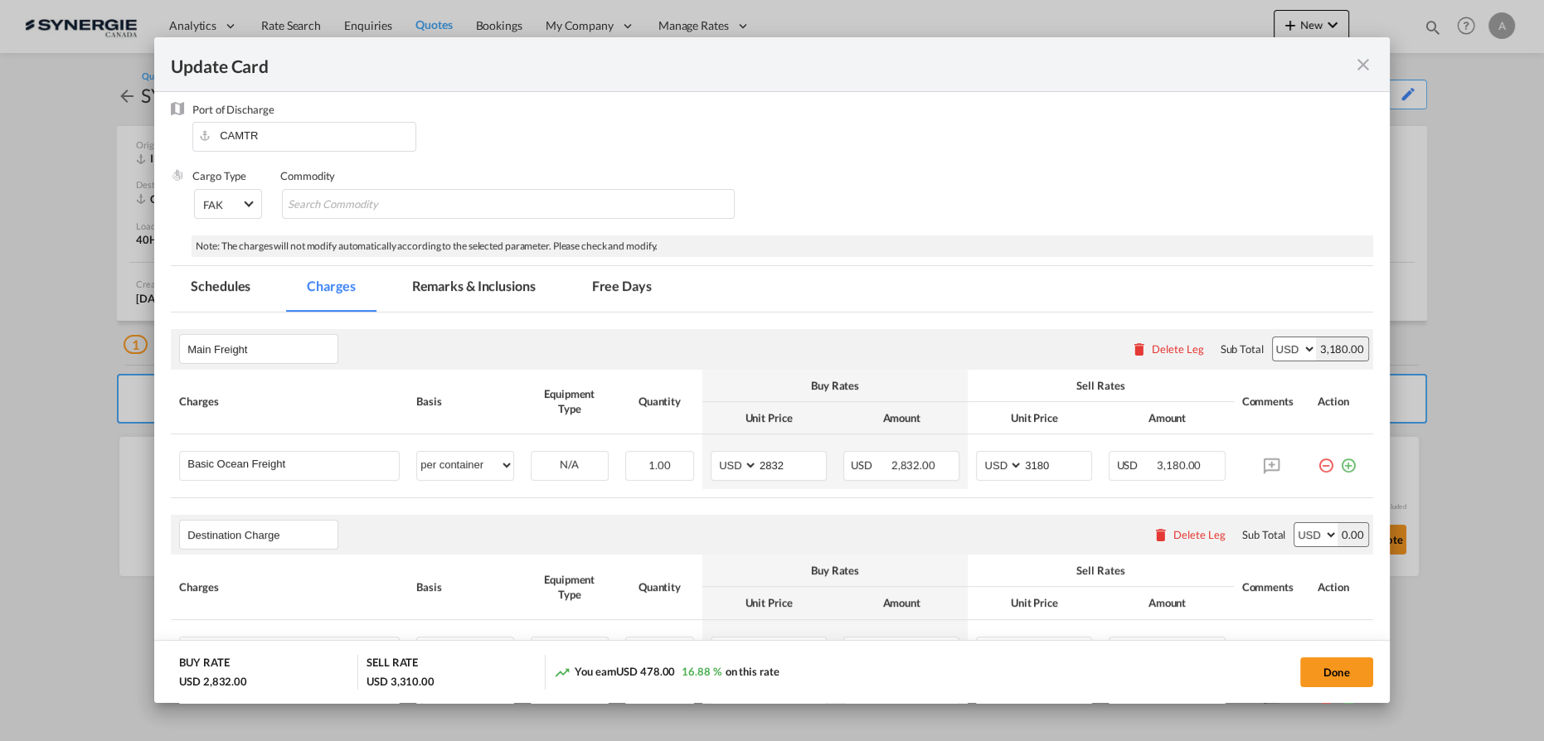
scroll to position [80, 0]
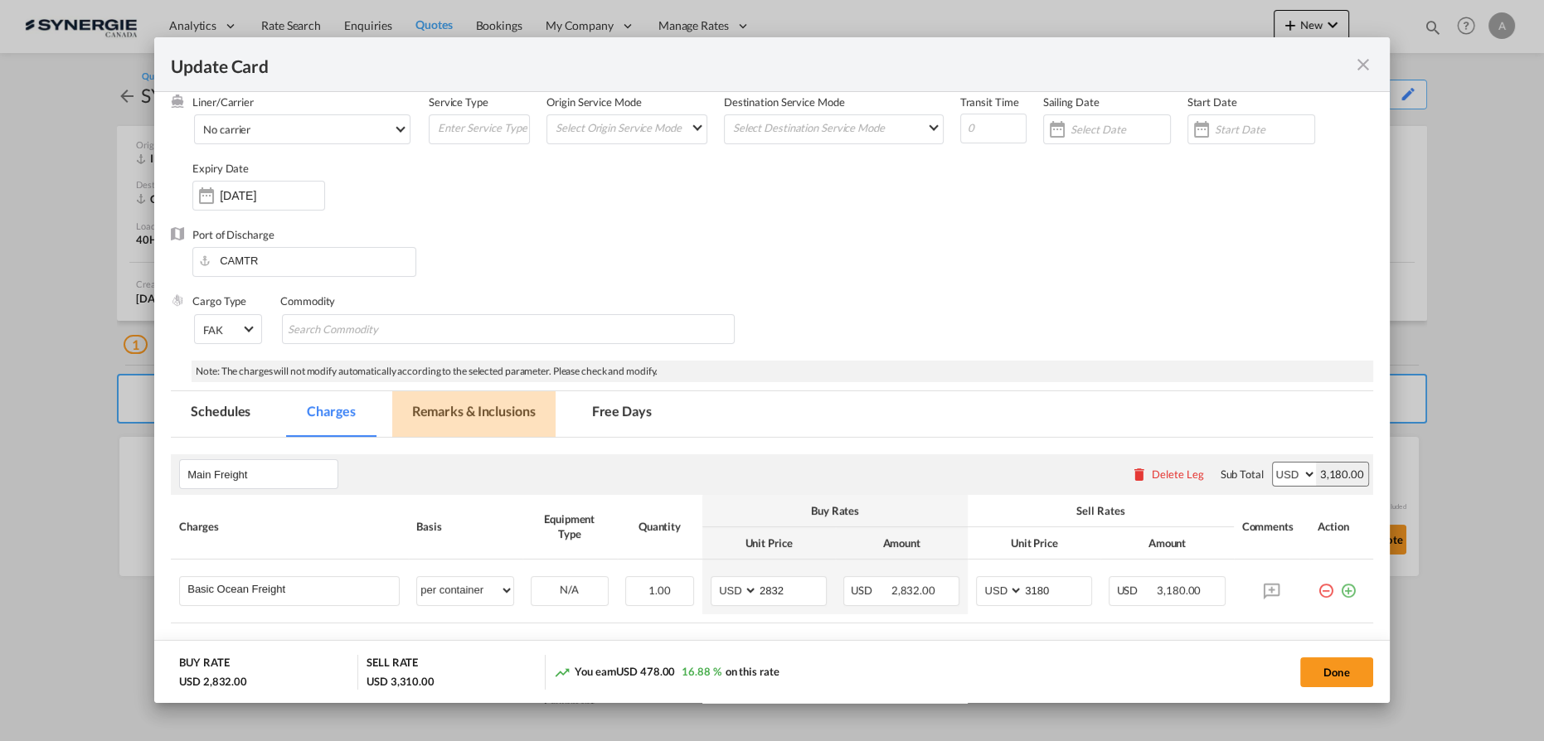
drag, startPoint x: 478, startPoint y: 404, endPoint x: 476, endPoint y: 412, distance: 8.5
click at [477, 410] on md-tab-item "Remarks & Inclusions" at bounding box center [473, 414] width 163 height 46
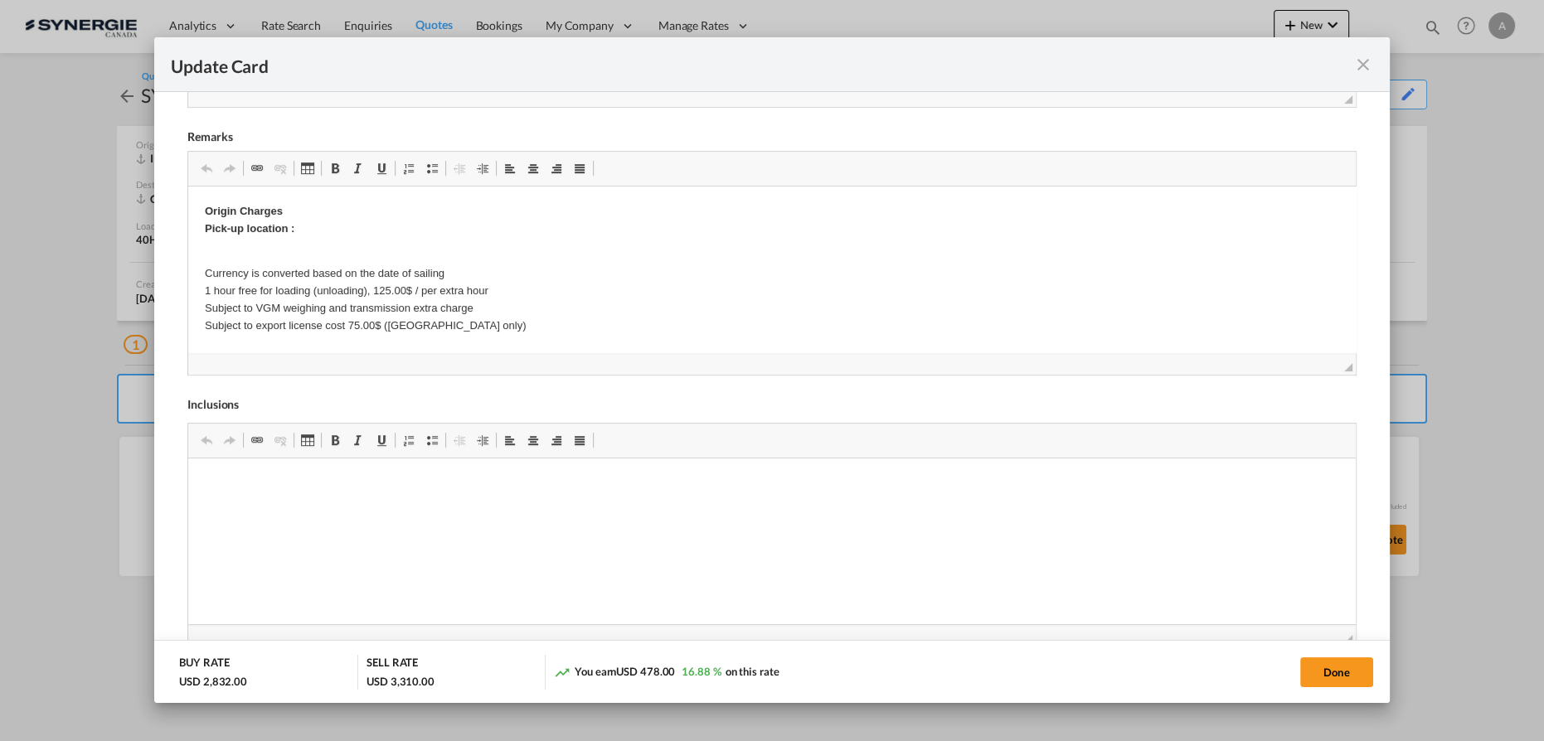
scroll to position [683, 0]
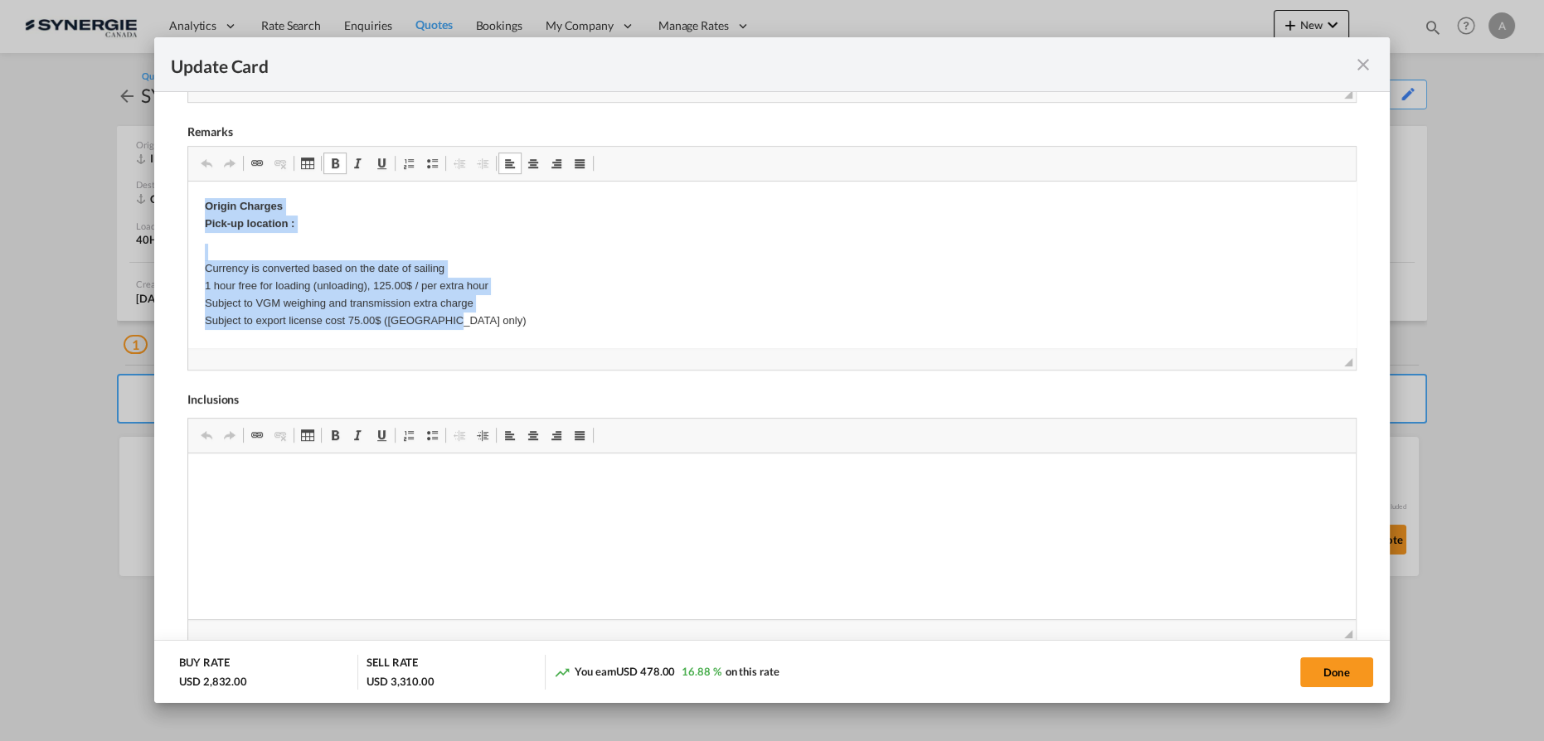
drag, startPoint x: 203, startPoint y: 201, endPoint x: 508, endPoint y: 324, distance: 328.9
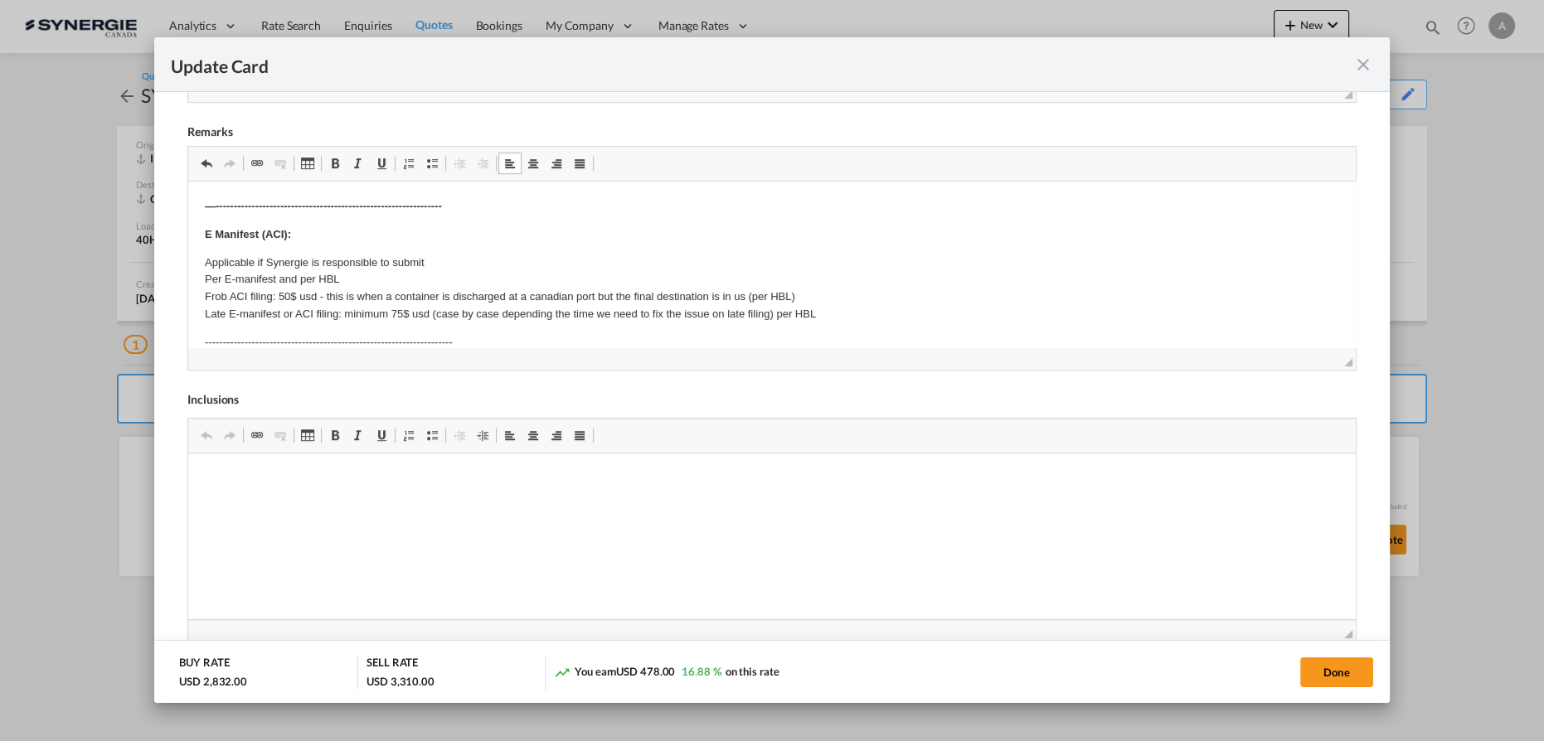
scroll to position [226, 0]
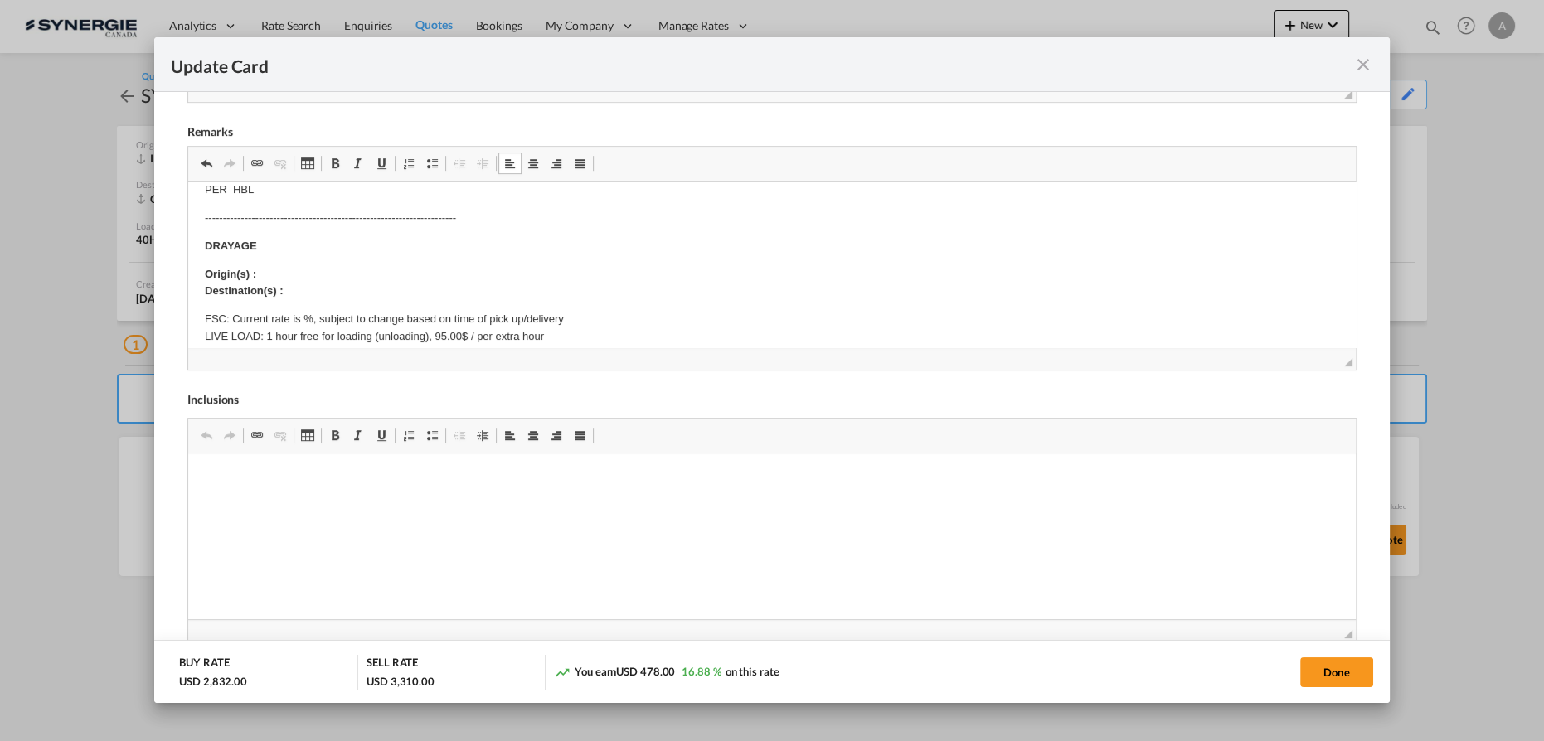
click at [297, 271] on p "Origin(s) : Destination(s) :" at bounding box center [772, 283] width 1134 height 35
click at [305, 291] on p "Origin(s) : MONTREAL, QC Destination(s) :" at bounding box center [772, 283] width 1134 height 35
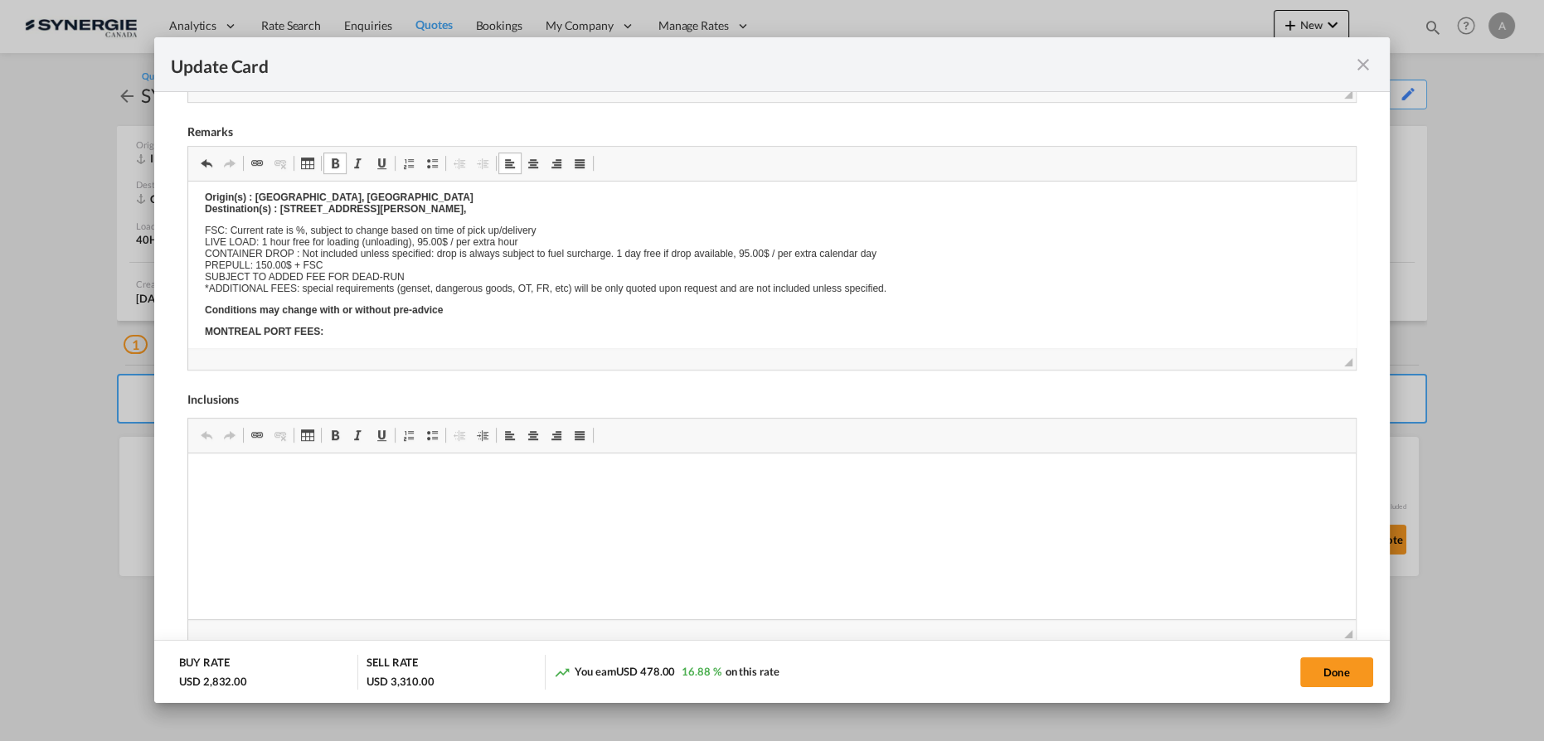
scroll to position [0, 0]
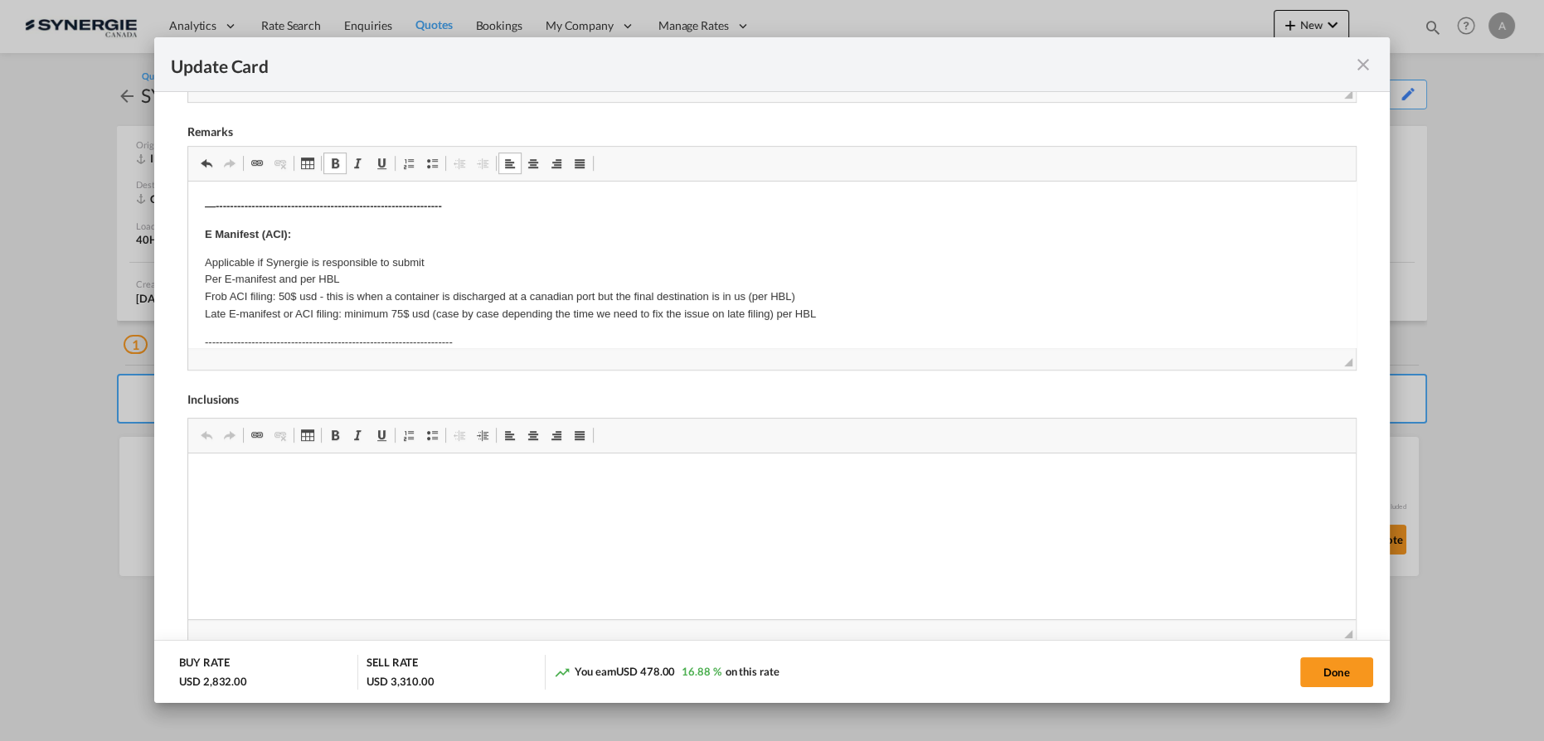
click at [410, 275] on p "Applicable if Synergie is responsible to submit Per E-manifest and per HBL Frob…" at bounding box center [772, 289] width 1134 height 69
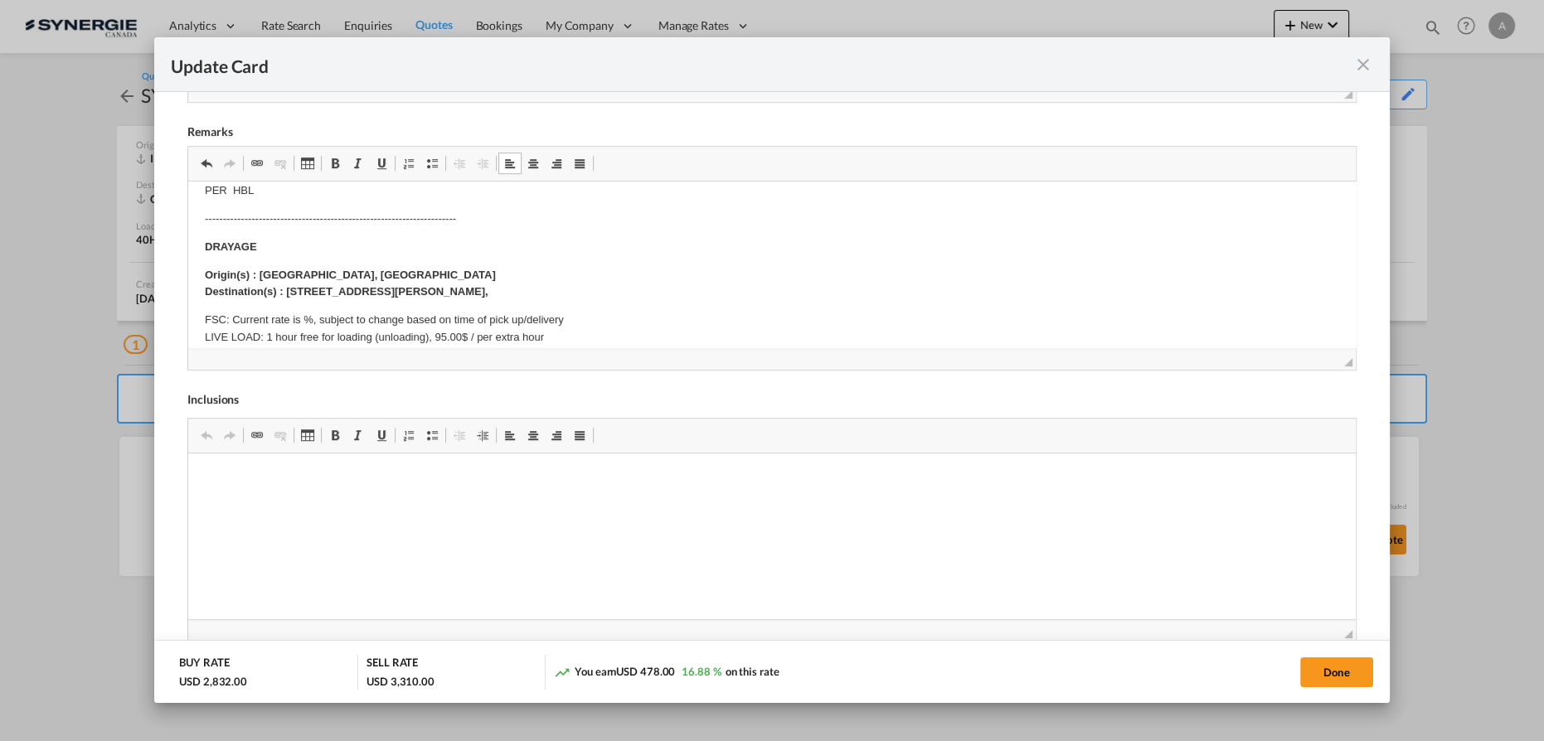
scroll to position [226, 0]
click at [496, 289] on strong "Origin(s) : MONTREAL, QC Destination(s) : 153 CHEMIN BETHANIE STE-CHRISTINE, QU…" at bounding box center [350, 283] width 291 height 30
click at [411, 289] on strong "Origin(s) : MONTREAL, QC Destination(s) : 153 CHEMIN BETHANIE STE-CHRISTINE, QU…" at bounding box center [350, 283] width 291 height 30
click at [405, 289] on strong "Origin(s) : MONTREAL, QC Destination(s) : 153 CHEMIN BETHANIE STE-CHRISTINE, QU…" at bounding box center [350, 283] width 291 height 30
click at [601, 289] on p "Origin(s) : MONTREAL, QC Destination(s) : 153 CHEMIN BETHANIE, STE-CHRISTINE, Q…" at bounding box center [772, 283] width 1134 height 35
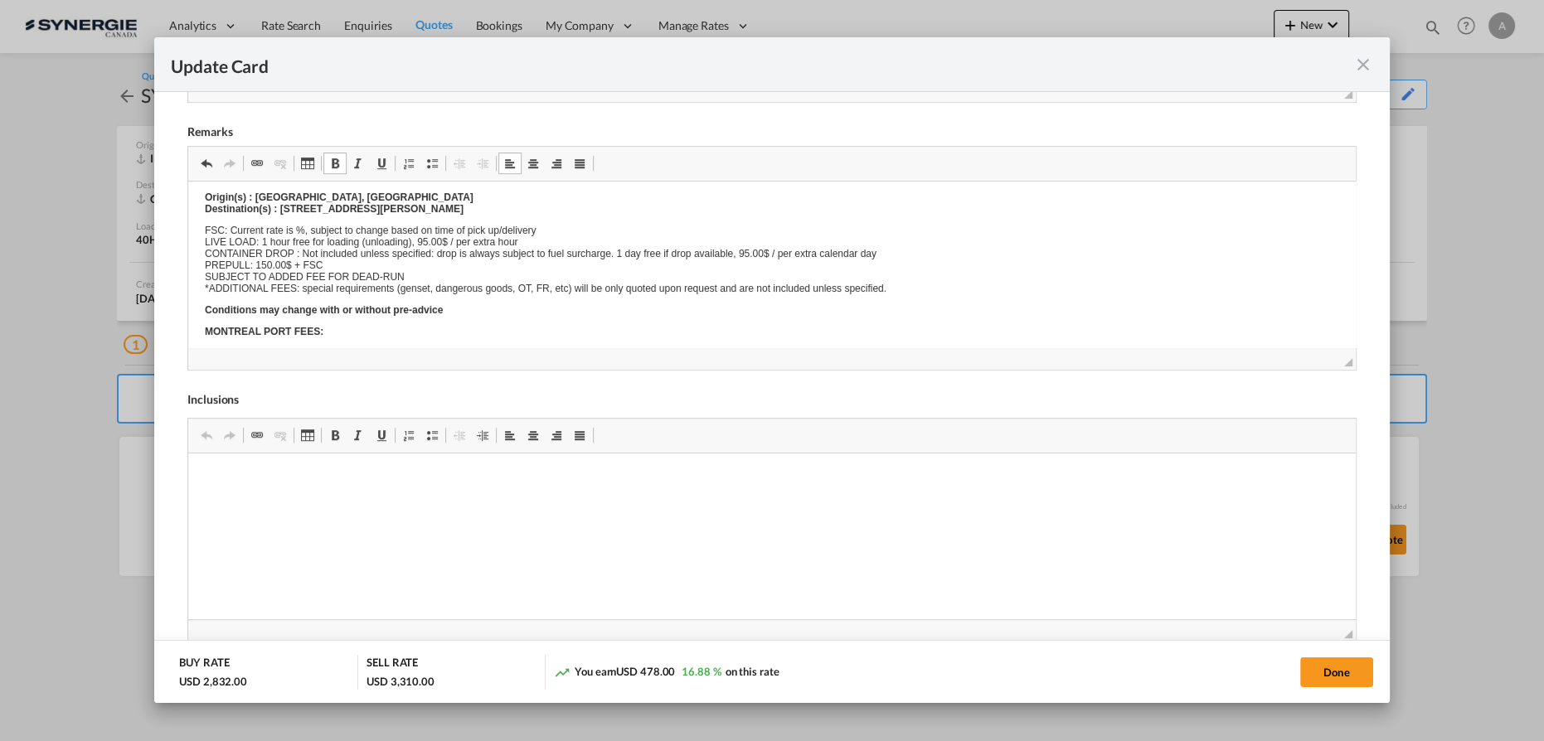
scroll to position [0, 0]
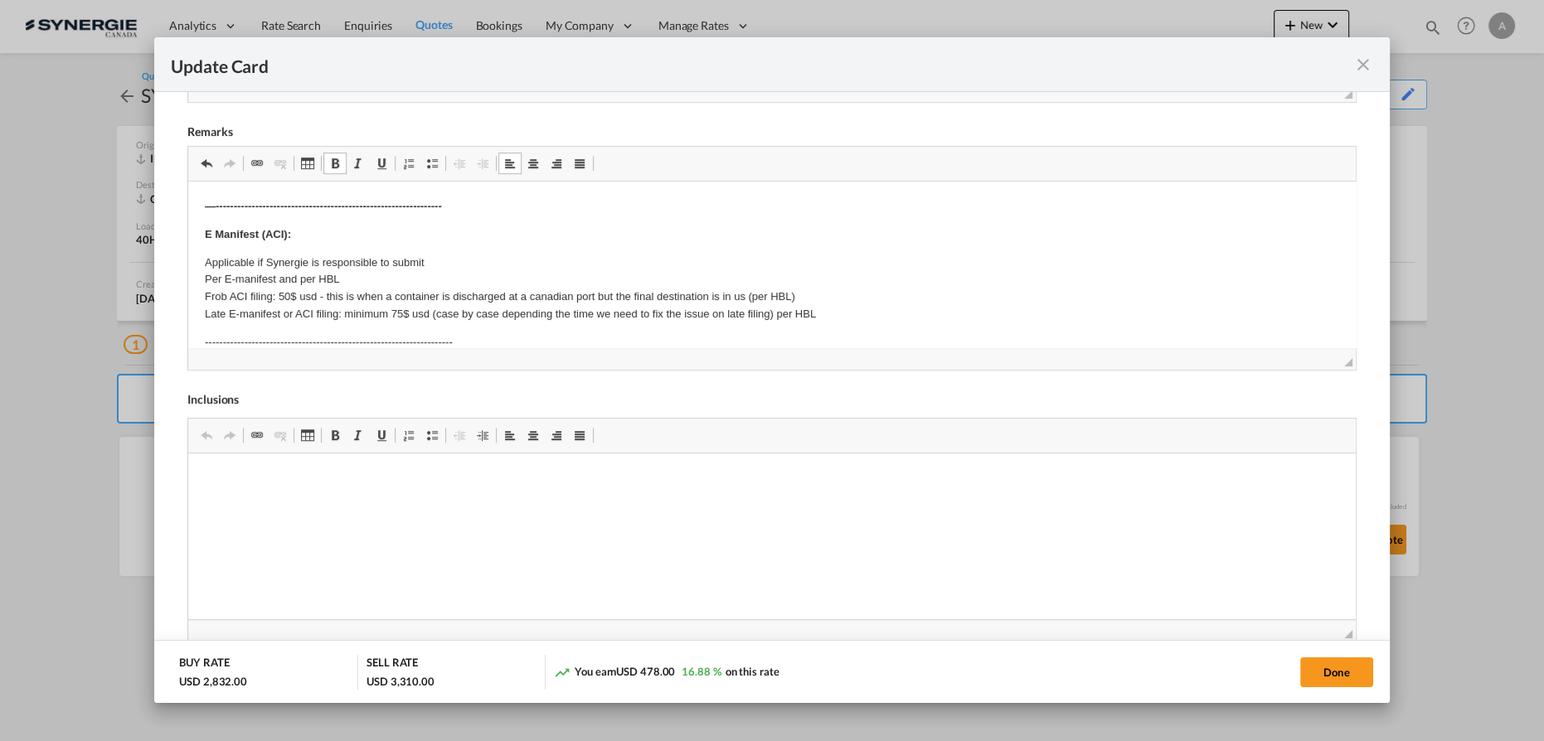
click at [402, 173] on span "Paragraph Insert/Remove Numbered List Insert/Remove Bulleted List Decrease Inde…" at bounding box center [496, 165] width 198 height 27
click at [1332, 672] on button "Done" at bounding box center [1336, 673] width 73 height 30
type input "25 Oct 2025"
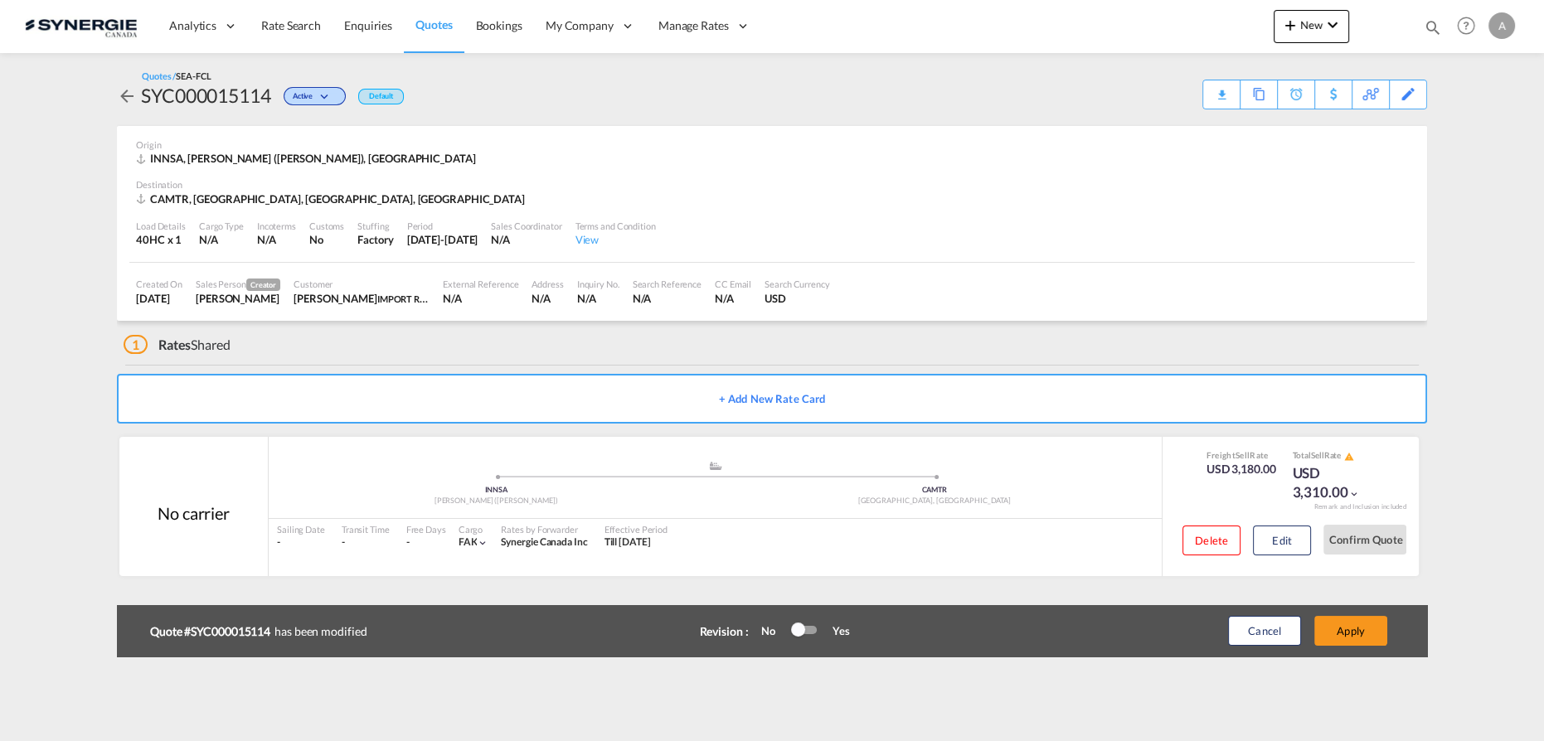
scroll to position [201, 0]
click at [1339, 629] on button "Apply" at bounding box center [1350, 631] width 73 height 30
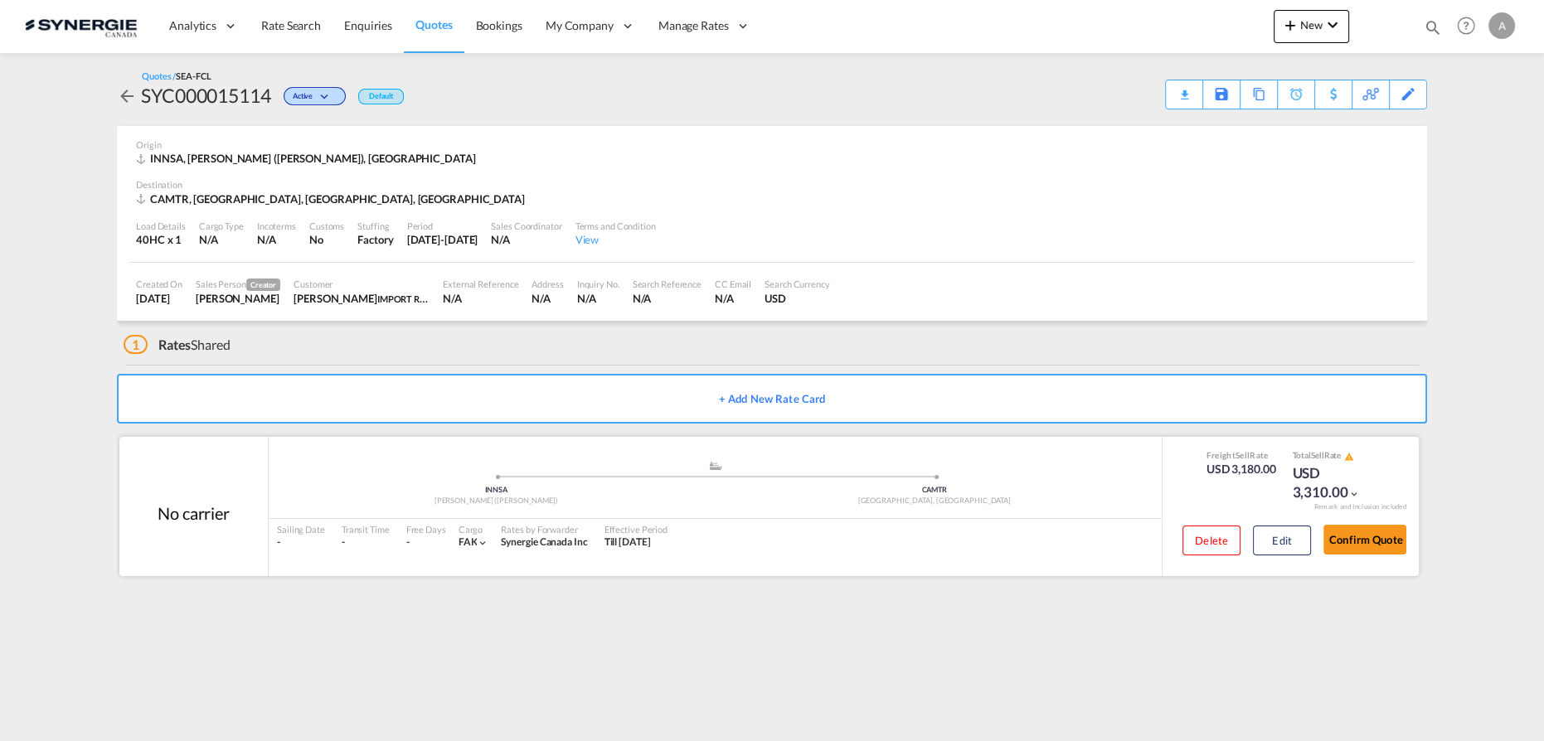
drag, startPoint x: 644, startPoint y: 651, endPoint x: 130, endPoint y: 554, distance: 523.2
click at [644, 651] on md-content "Analytics Reports Dashboard Rate Search Enquiries Quotes Bookings" at bounding box center [772, 370] width 1544 height 741
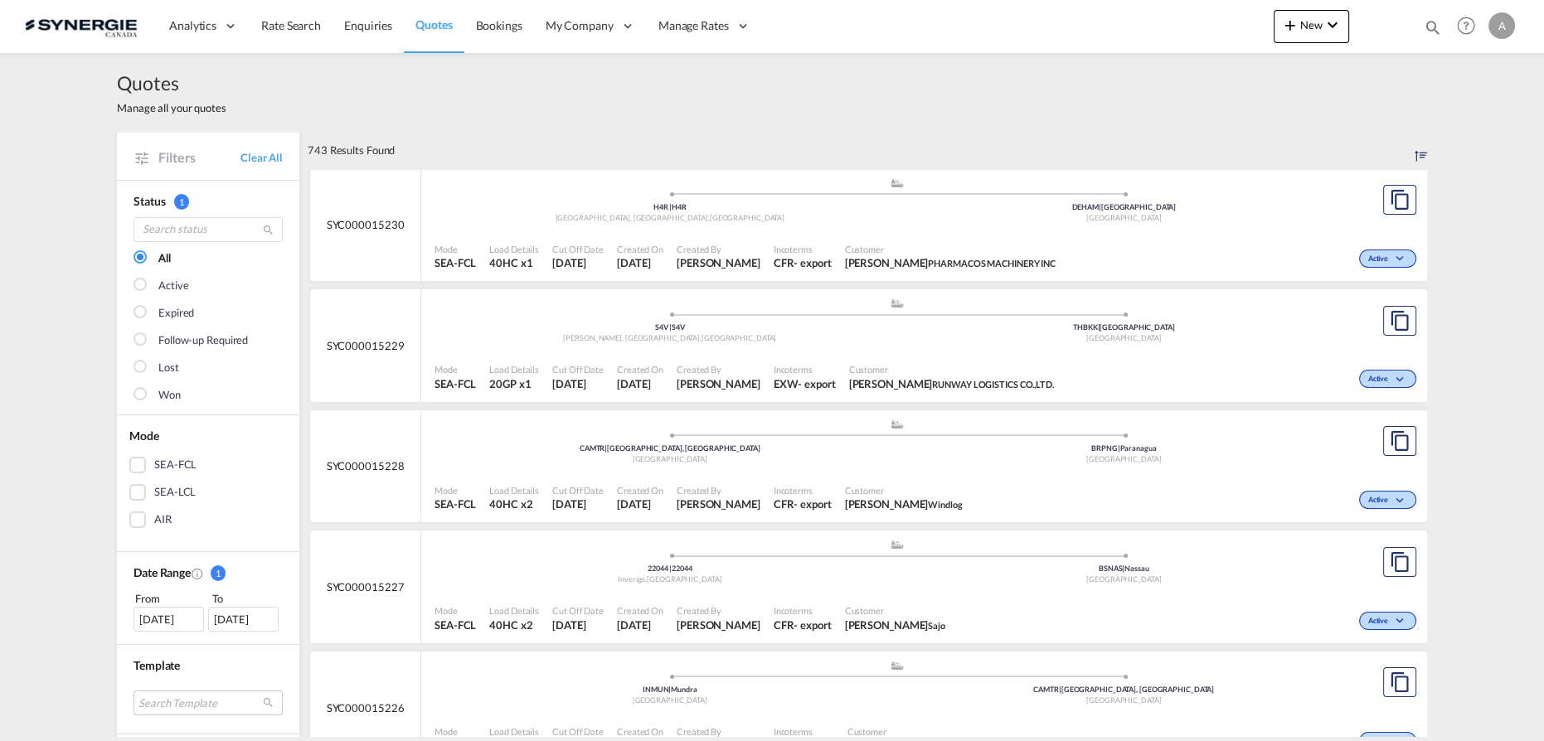
click at [1432, 25] on md-icon "icon-magnify" at bounding box center [1433, 27] width 18 height 18
click at [1165, 32] on select "Bookings Quotes Enquiries" at bounding box center [1168, 27] width 79 height 30
select select "Quotes"
click at [1129, 12] on select "Bookings Quotes Enquiries" at bounding box center [1168, 27] width 79 height 30
click at [1231, 35] on input at bounding box center [1308, 26] width 206 height 29
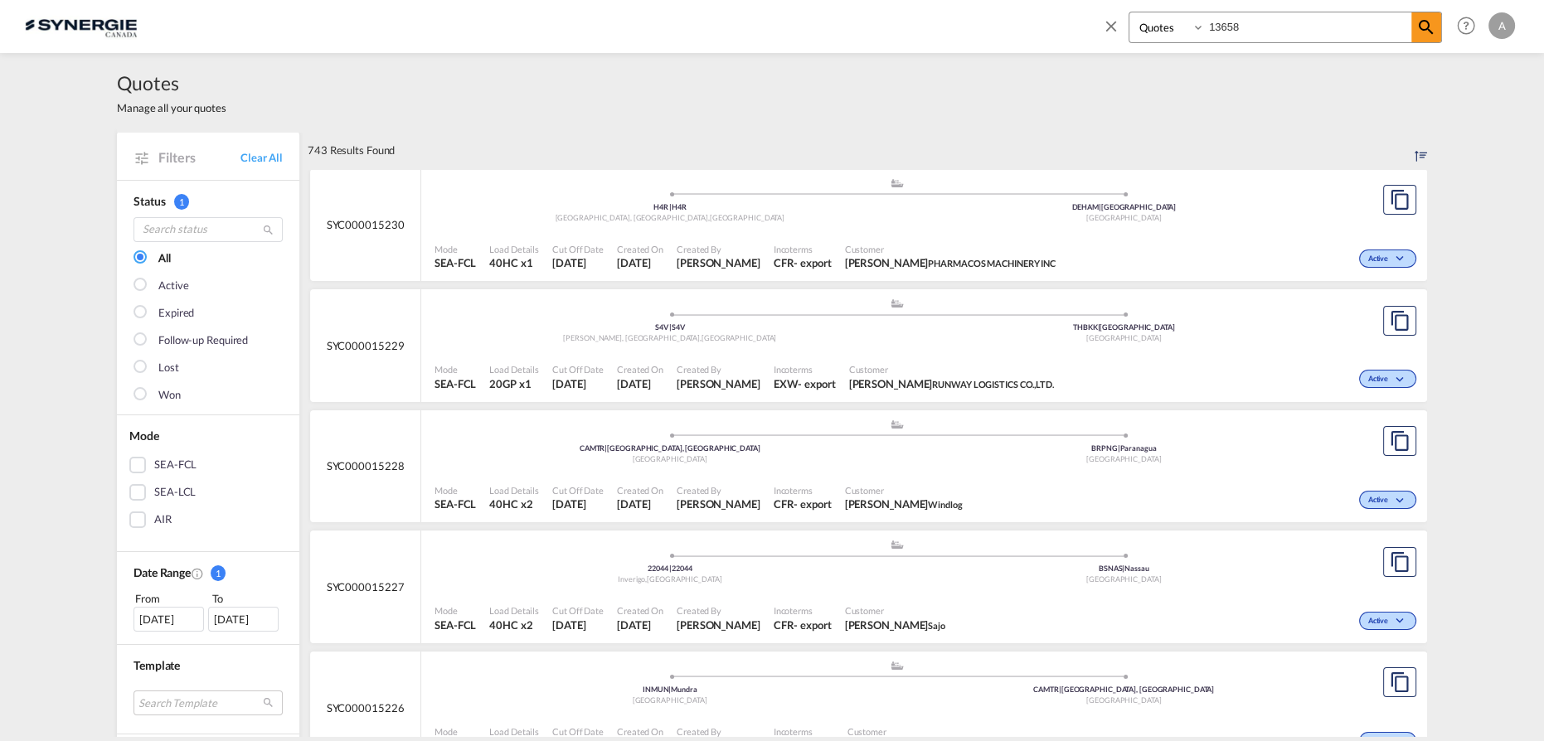
type input "13658"
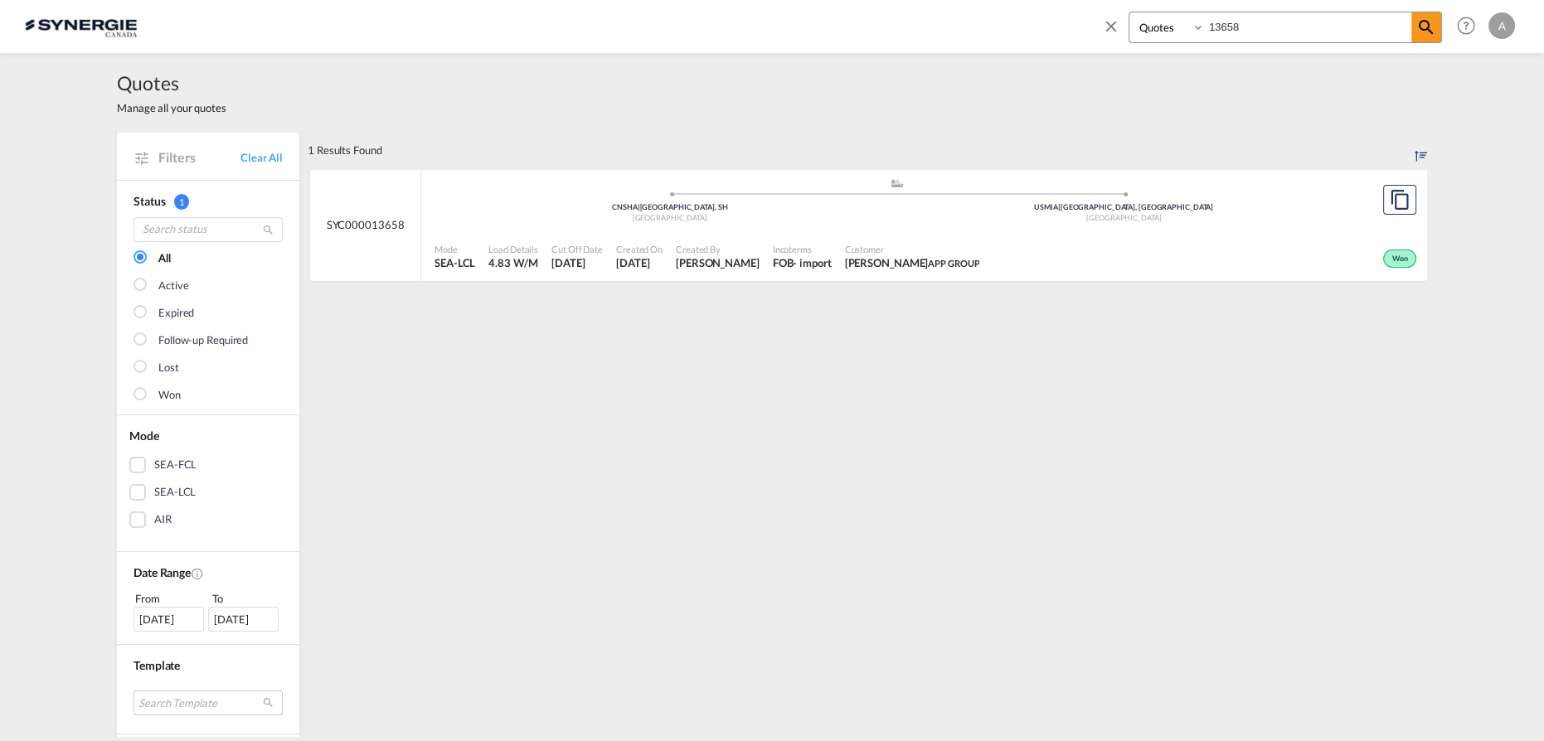
click at [930, 258] on span "APP GROUP" at bounding box center [953, 263] width 51 height 11
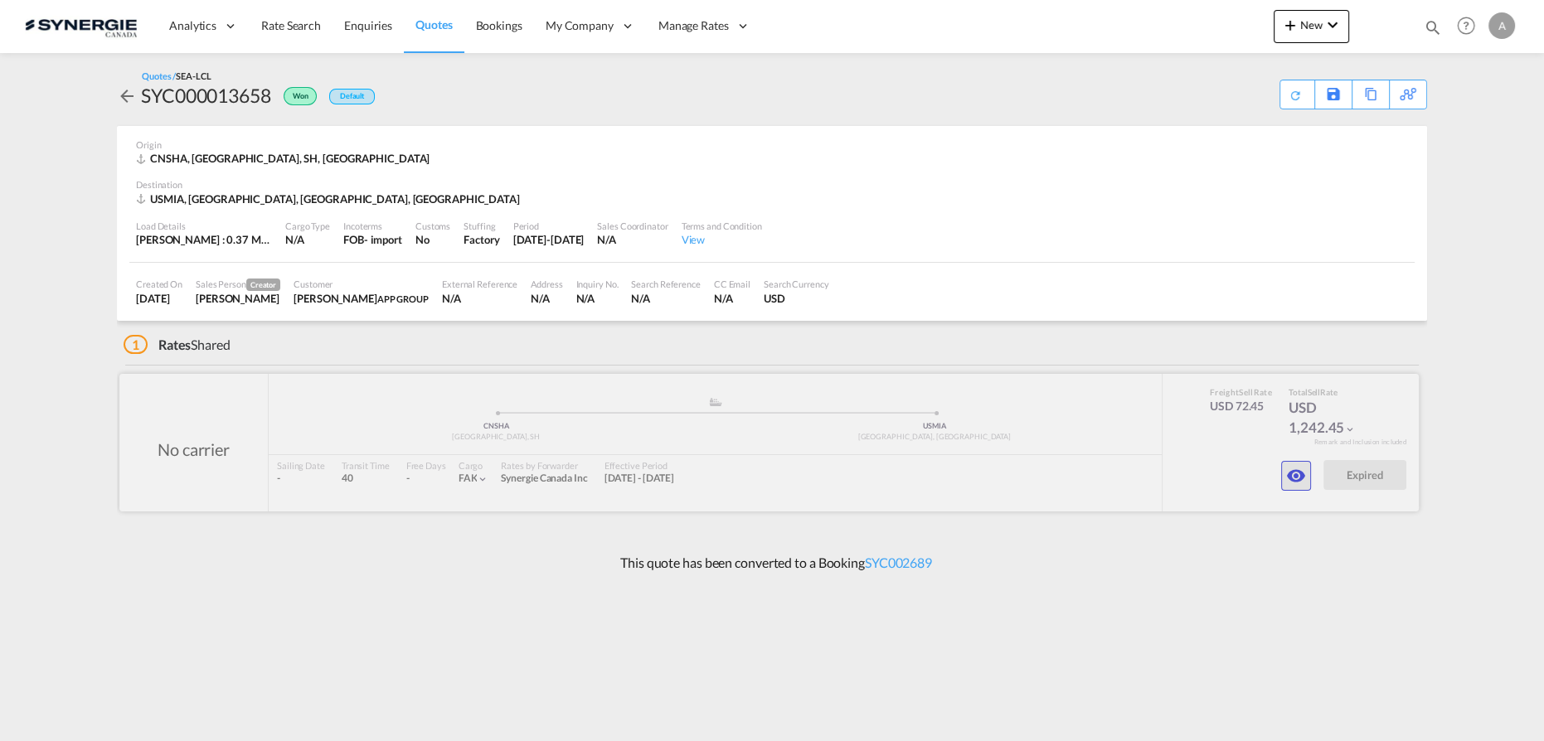
click at [1302, 476] on md-icon "icon-eye" at bounding box center [1296, 476] width 20 height 20
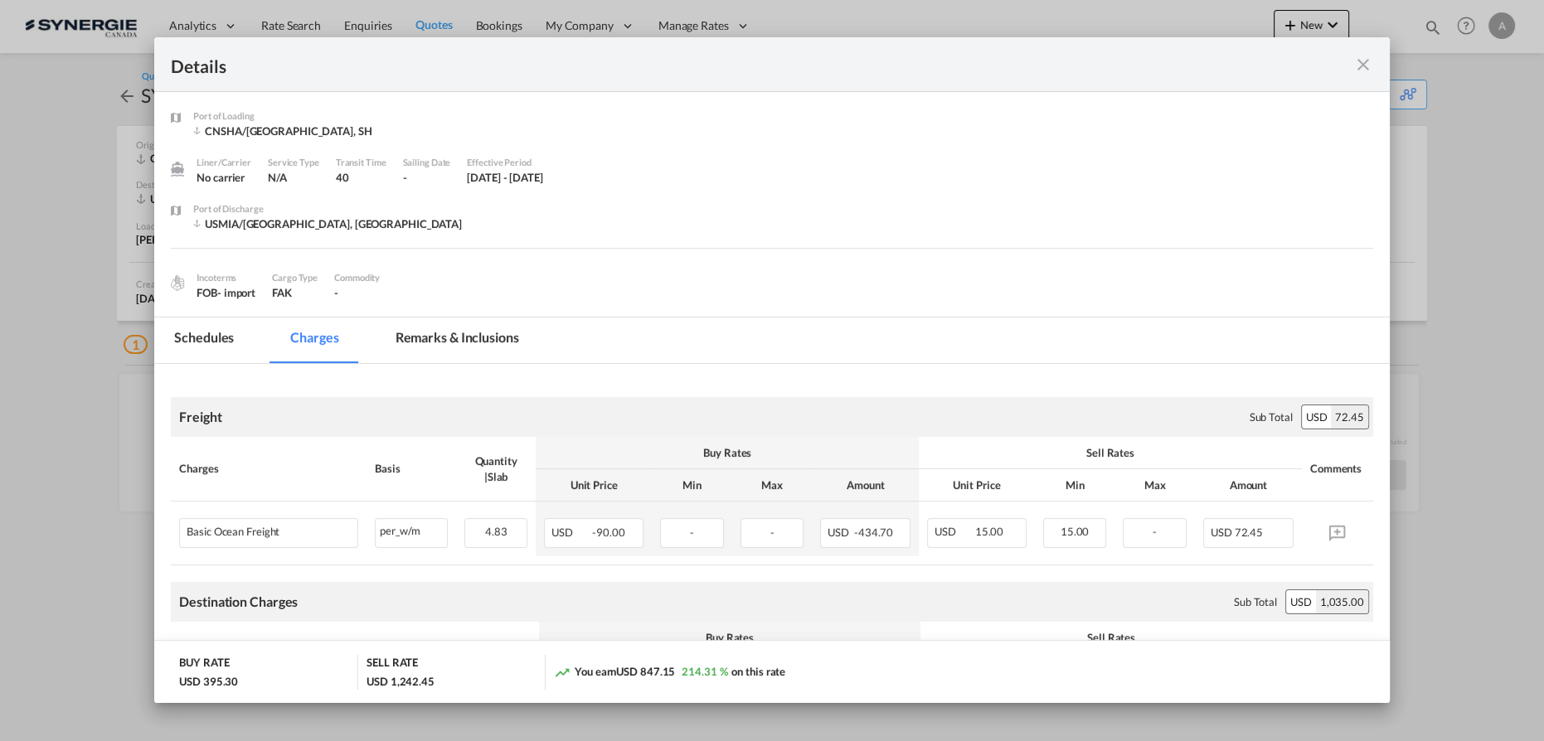
click at [459, 351] on md-tab-item "Remarks & Inclusions" at bounding box center [457, 341] width 163 height 46
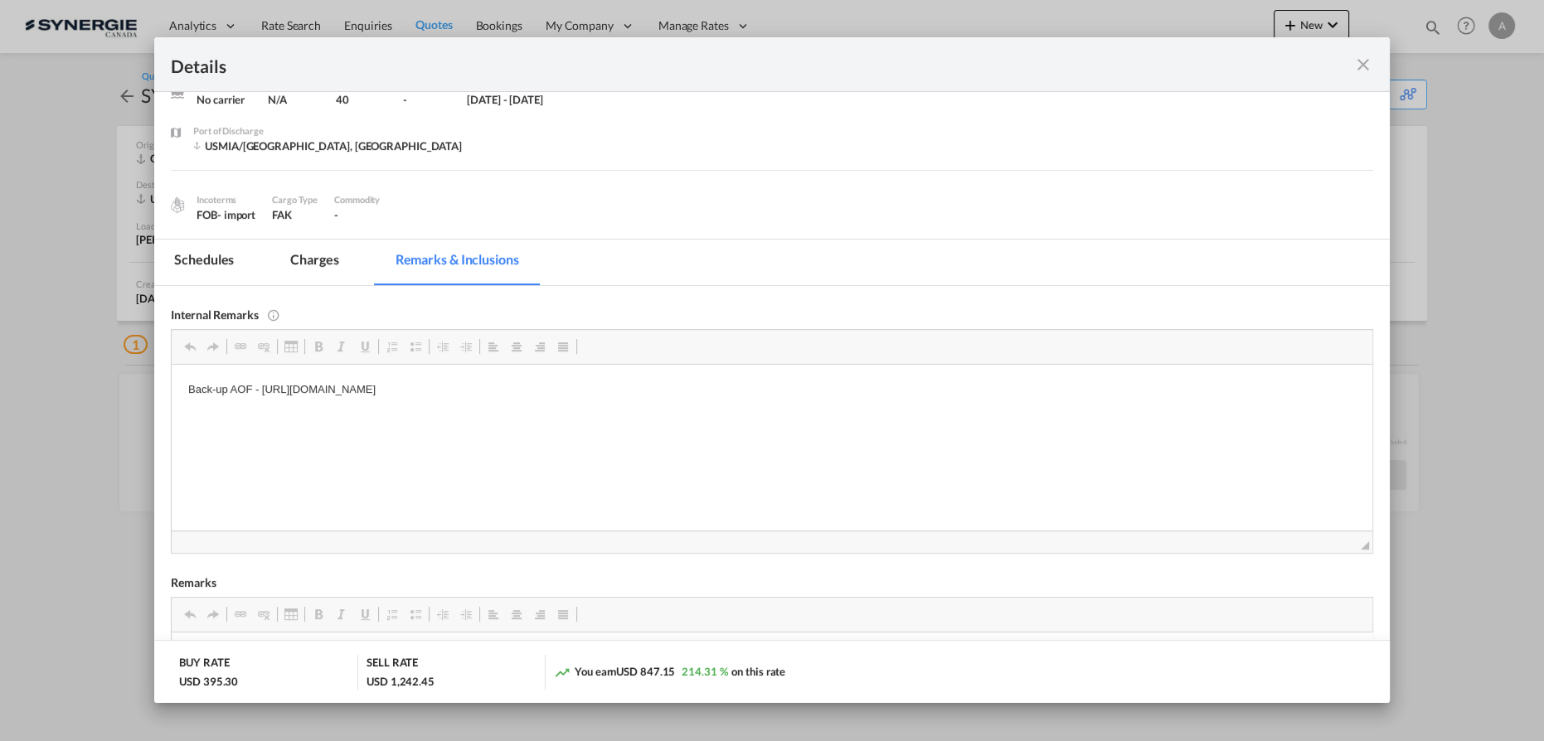
scroll to position [75, 0]
drag, startPoint x: 701, startPoint y: 395, endPoint x: 263, endPoint y: 382, distance: 438.8
click at [263, 382] on html "Back-up AOF - https://app.frontapp.com/open/cnv_pyodxsf?key=vbf-UTVPMqwoM31m1fu…" at bounding box center [772, 406] width 1201 height 79
copy p "https://app.frontapp.com/open/cnv_pyodxsf?key=vbf-UTVPMqwoM31m1fu01r3K86bF-0d5"
click at [302, 262] on md-tab-item "Charges" at bounding box center [314, 266] width 88 height 46
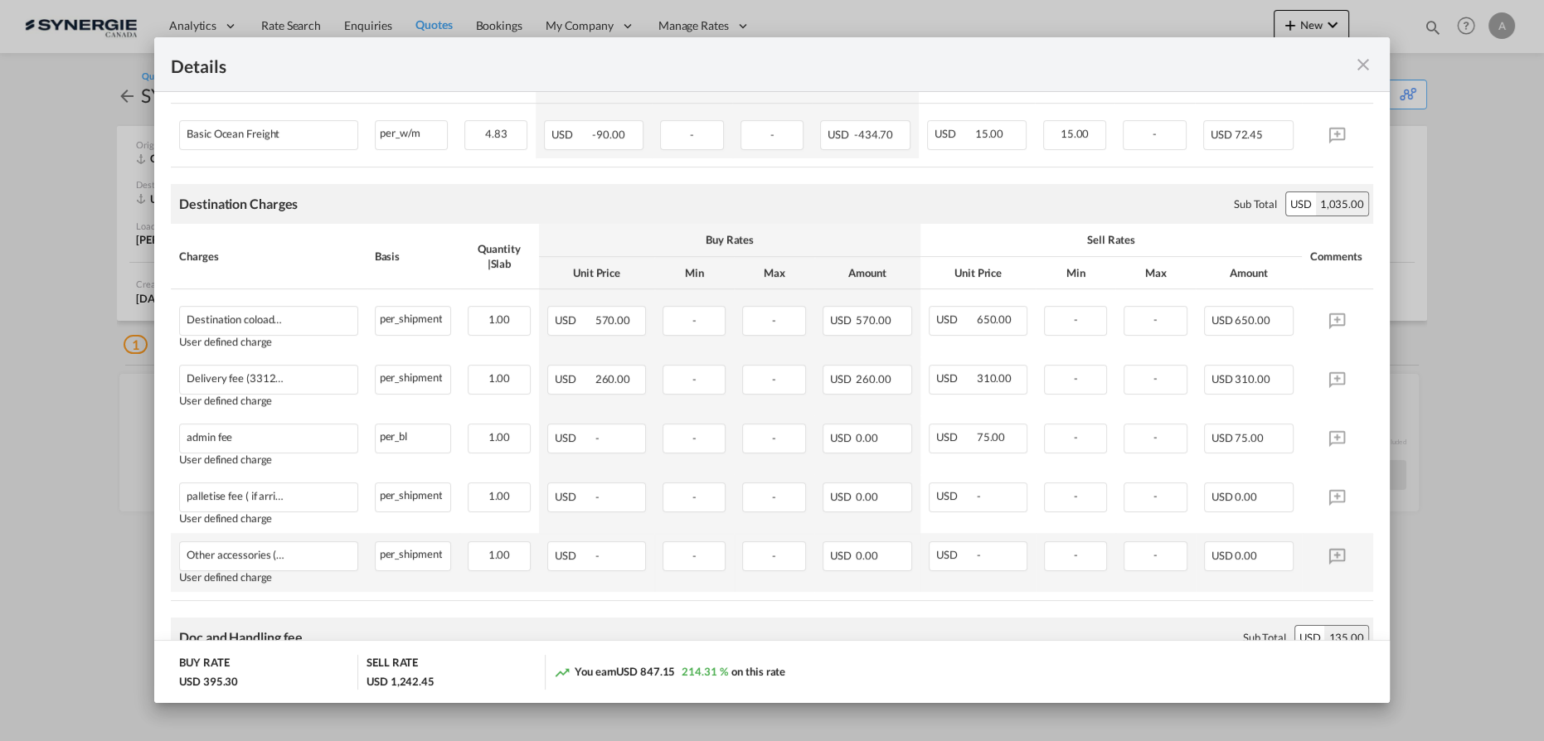
scroll to position [360, 0]
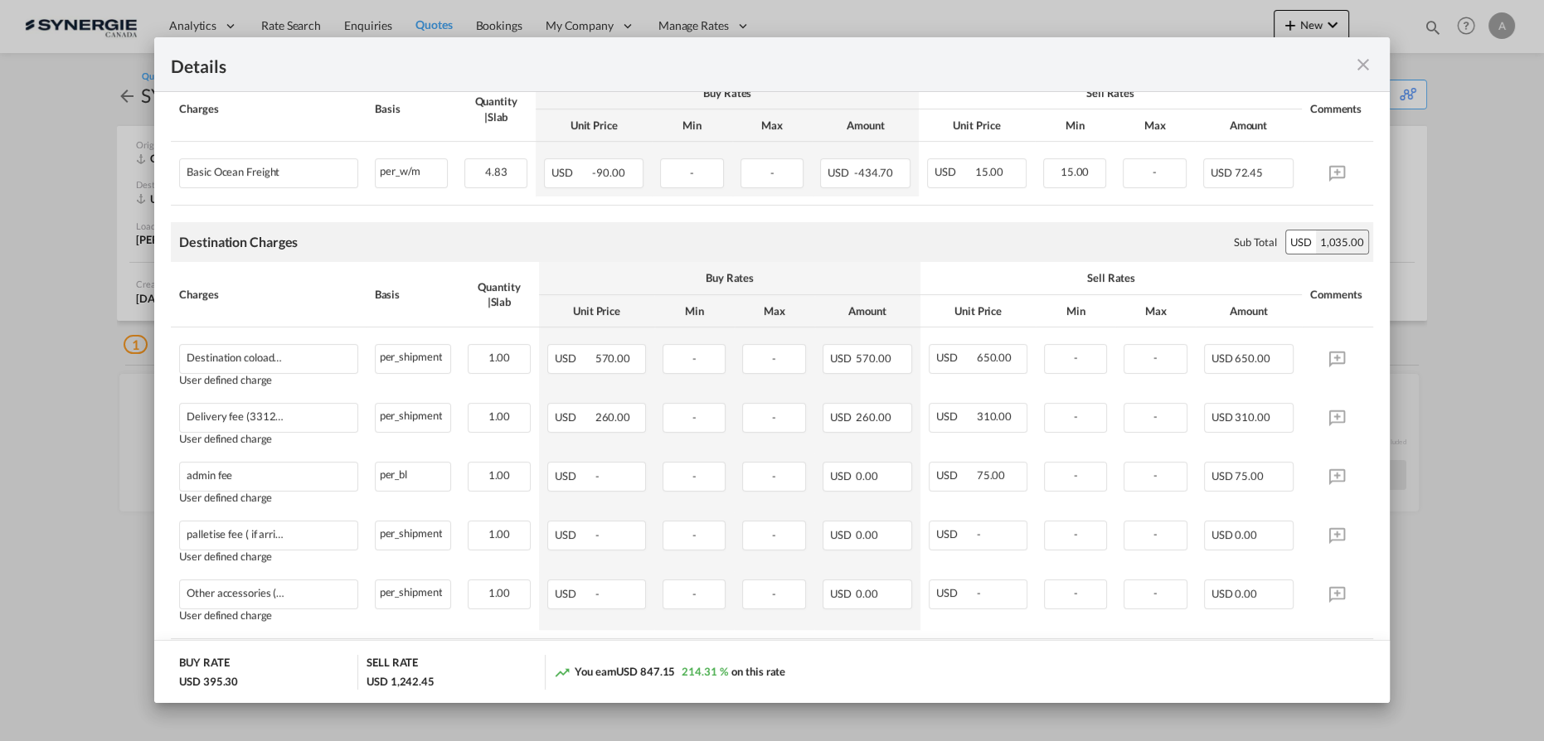
click at [1353, 61] on md-icon "icon-close fg-AAA8AD m-0 cursor" at bounding box center [1363, 65] width 20 height 20
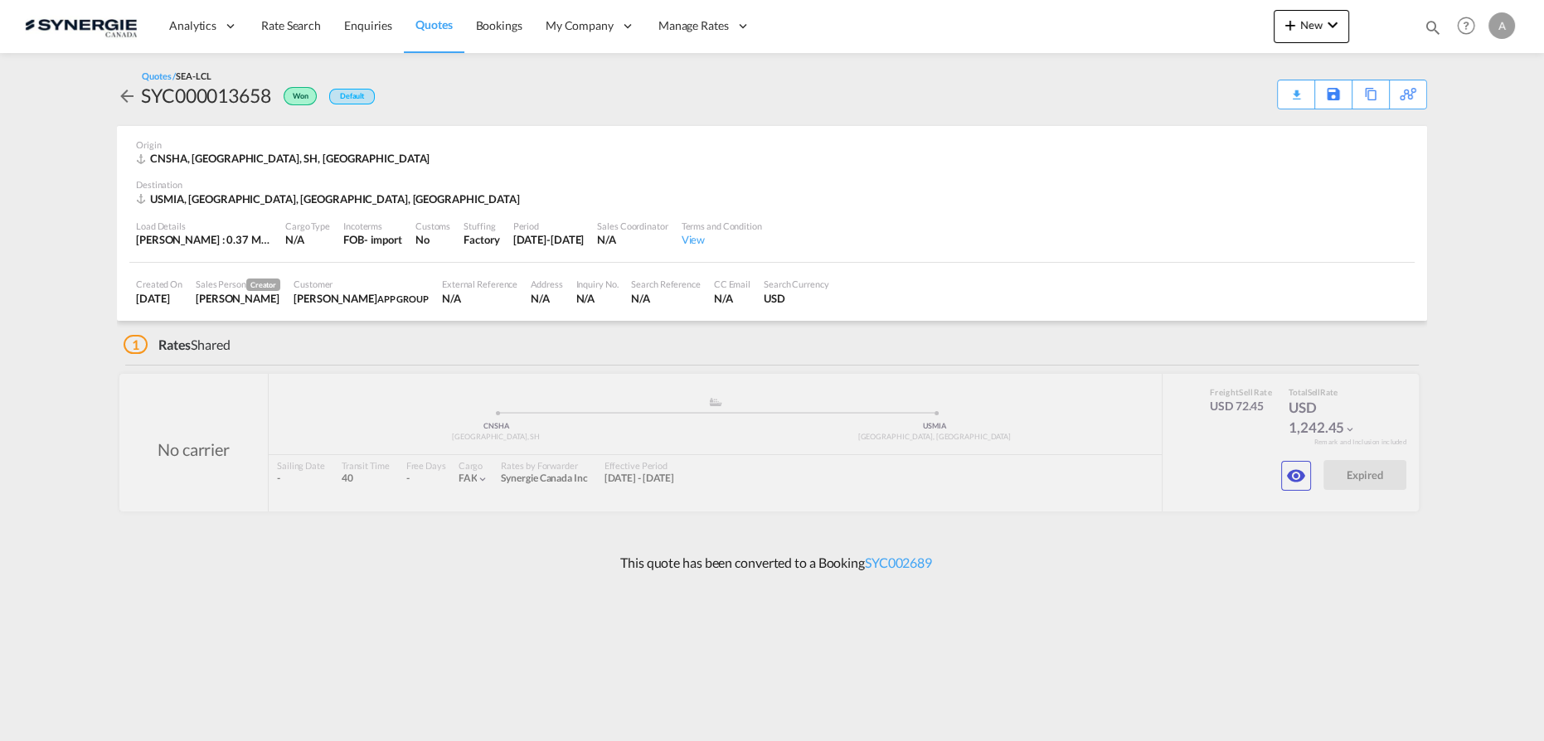
drag, startPoint x: 1432, startPoint y: 27, endPoint x: 1231, endPoint y: 17, distance: 201.7
click at [1433, 27] on md-icon "icon-magnify" at bounding box center [1433, 27] width 18 height 18
click at [1153, 22] on select "Bookings Quotes Enquiries" at bounding box center [1168, 27] width 79 height 30
select select "Quotes"
click at [1129, 12] on select "Bookings Quotes Enquiries" at bounding box center [1168, 27] width 79 height 30
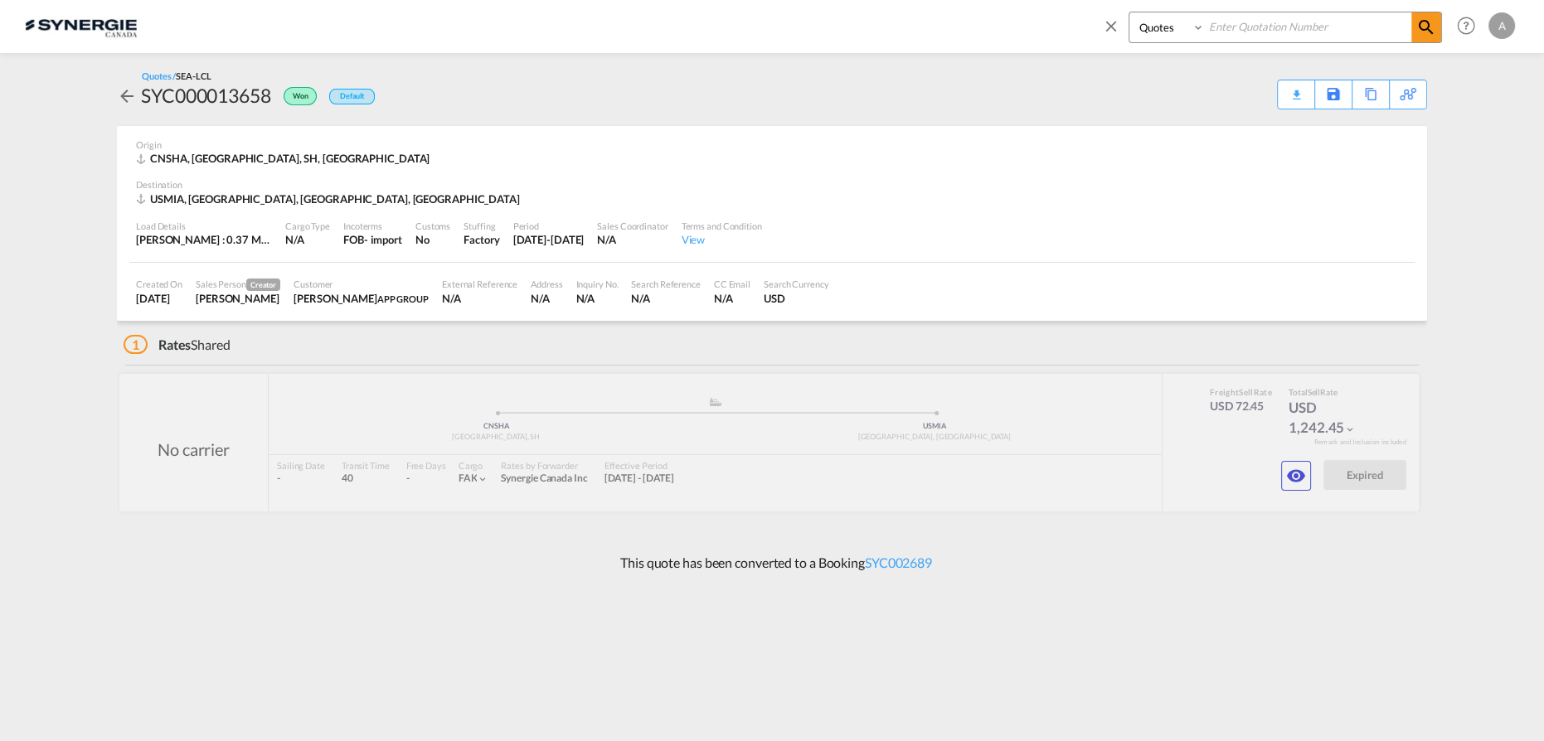
click at [1298, 22] on input at bounding box center [1308, 26] width 206 height 29
click at [1276, 24] on input at bounding box center [1308, 26] width 206 height 29
type input "14765"
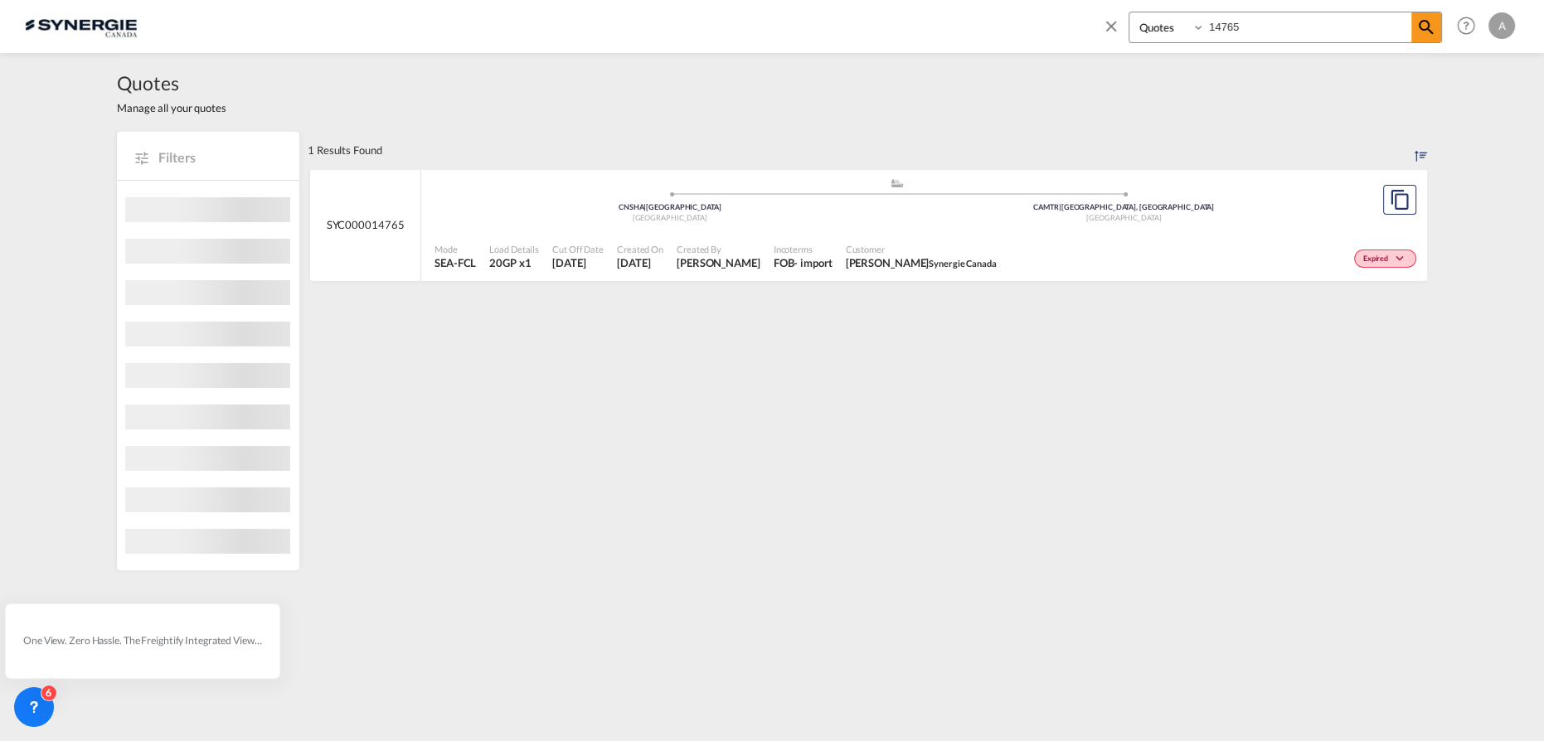
click at [986, 240] on div "Customer Marie Anick Fortin Synergie Canada" at bounding box center [921, 256] width 164 height 41
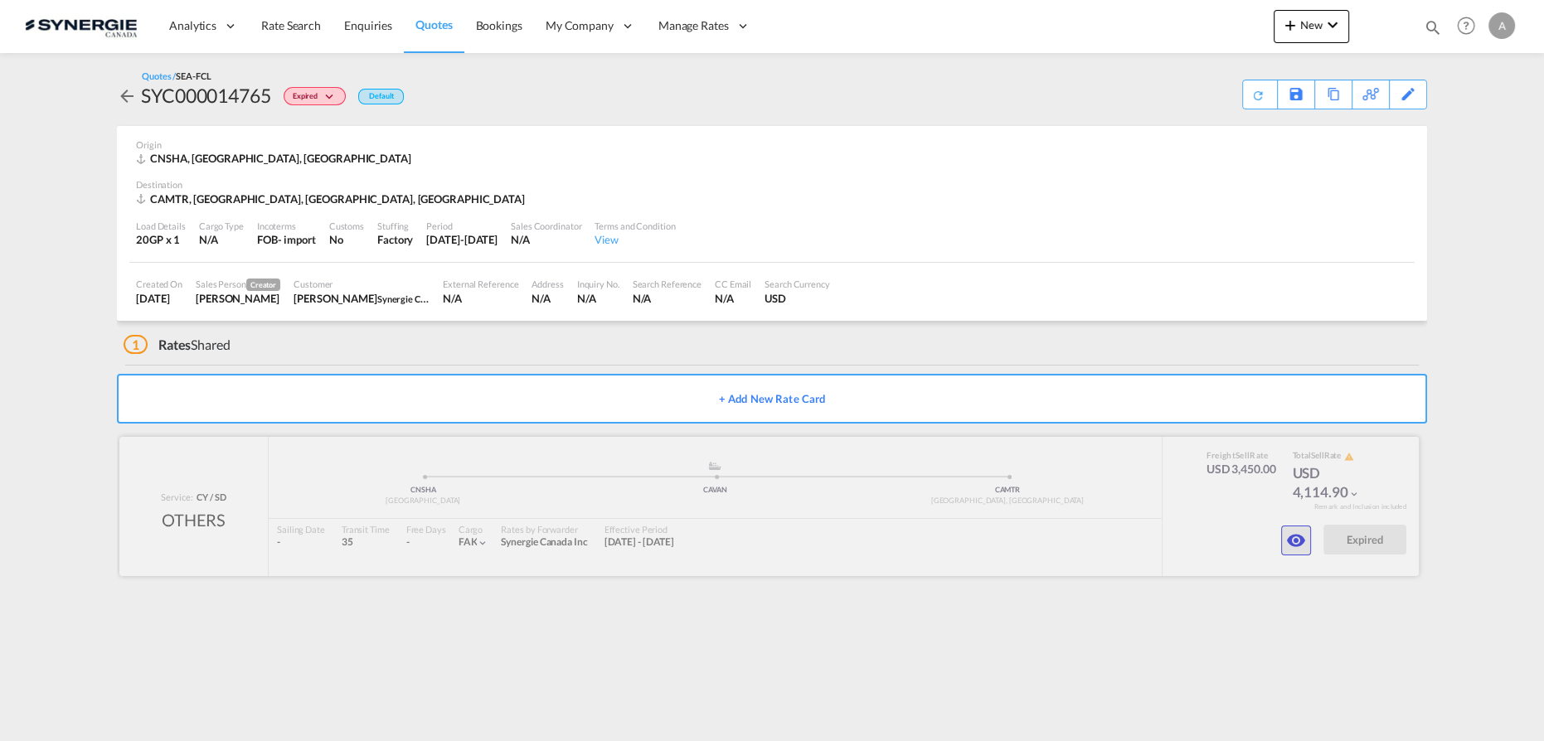
click at [1307, 545] on button "button" at bounding box center [1296, 541] width 30 height 30
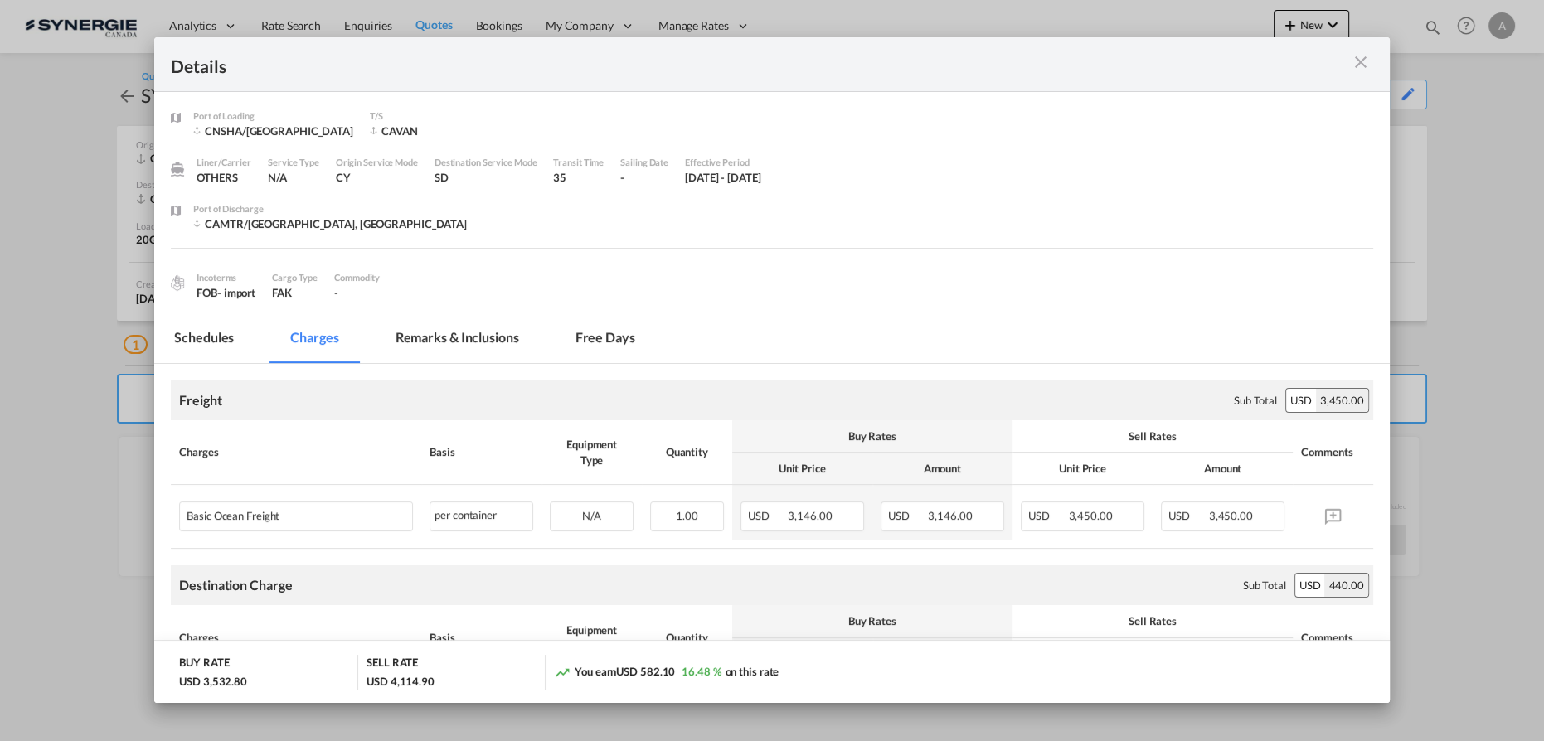
click at [493, 337] on md-tab-item "Remarks & Inclusions" at bounding box center [457, 341] width 163 height 46
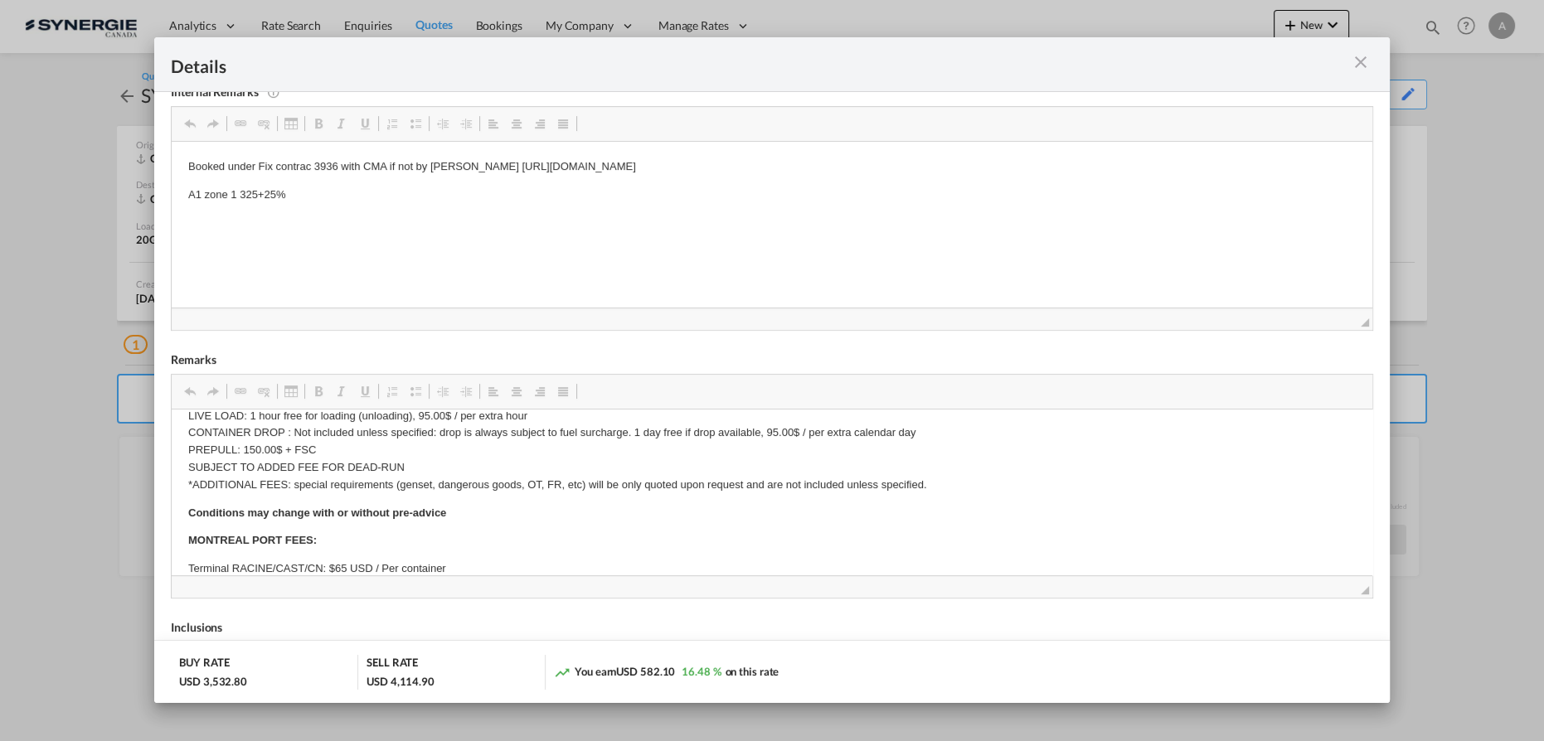
scroll to position [226, 0]
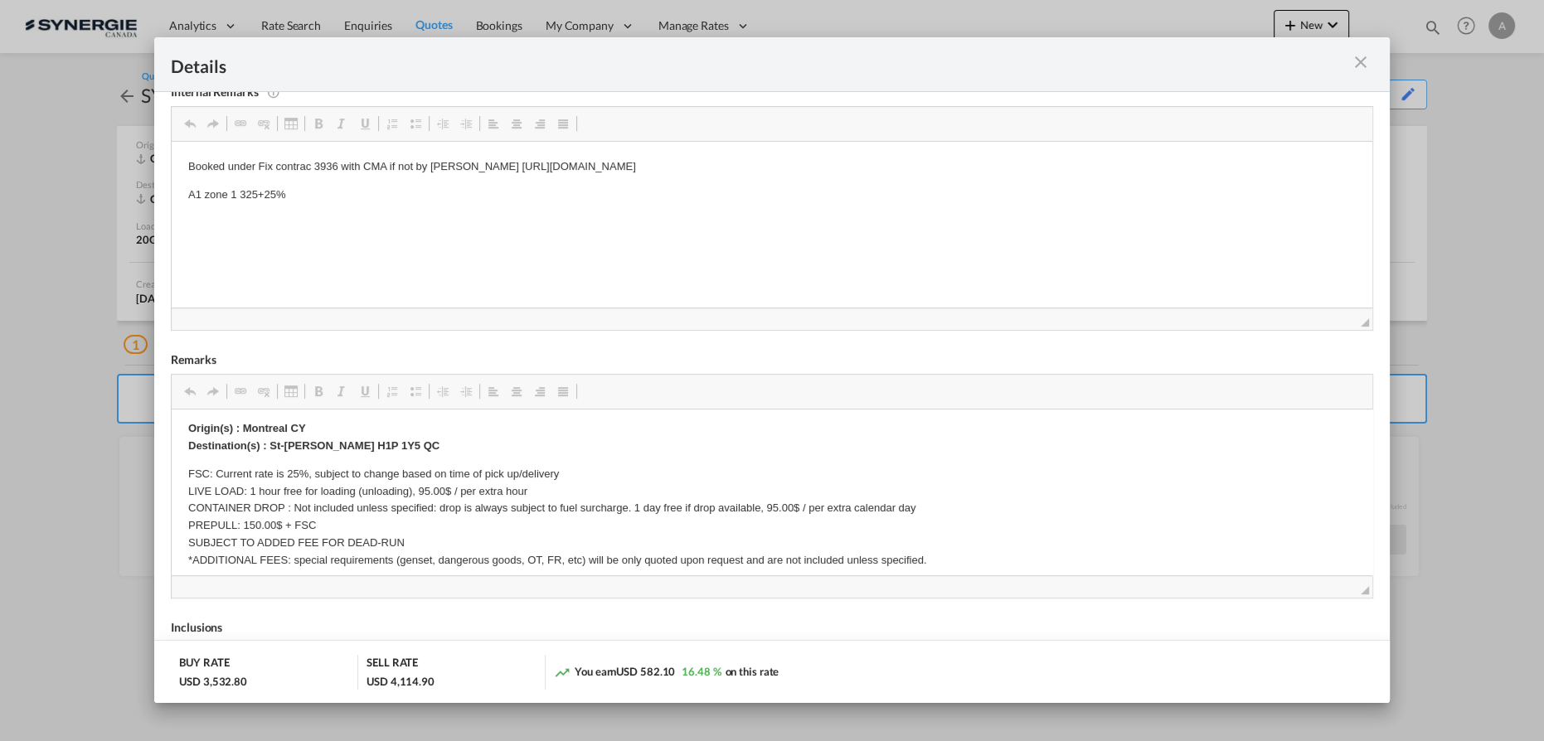
drag, startPoint x: 1357, startPoint y: 61, endPoint x: 1347, endPoint y: 13, distance: 49.1
click at [1357, 61] on md-icon "icon-close m-3 fg-AAA8AD cursor" at bounding box center [1361, 62] width 20 height 20
